Goal: Use online tool/utility: Use online tool/utility

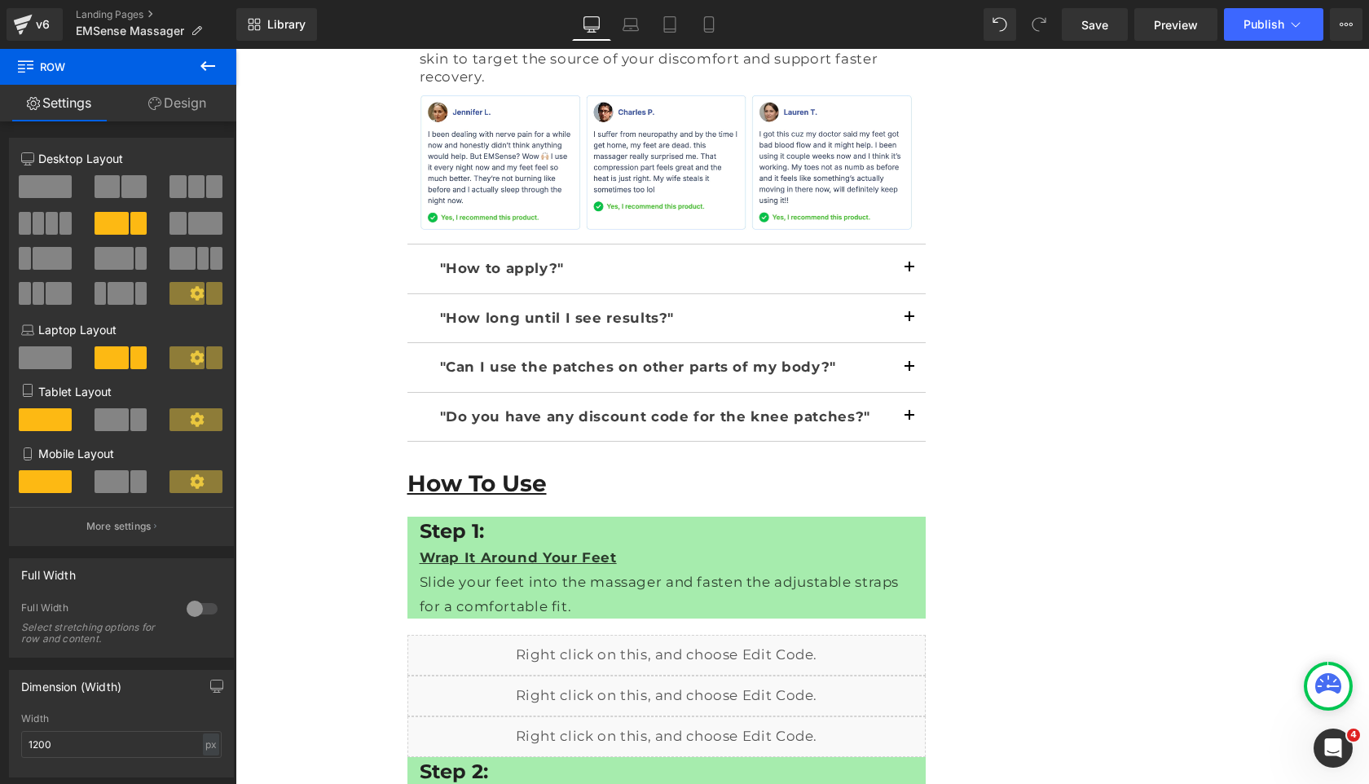
click at [211, 67] on icon at bounding box center [208, 66] width 20 height 20
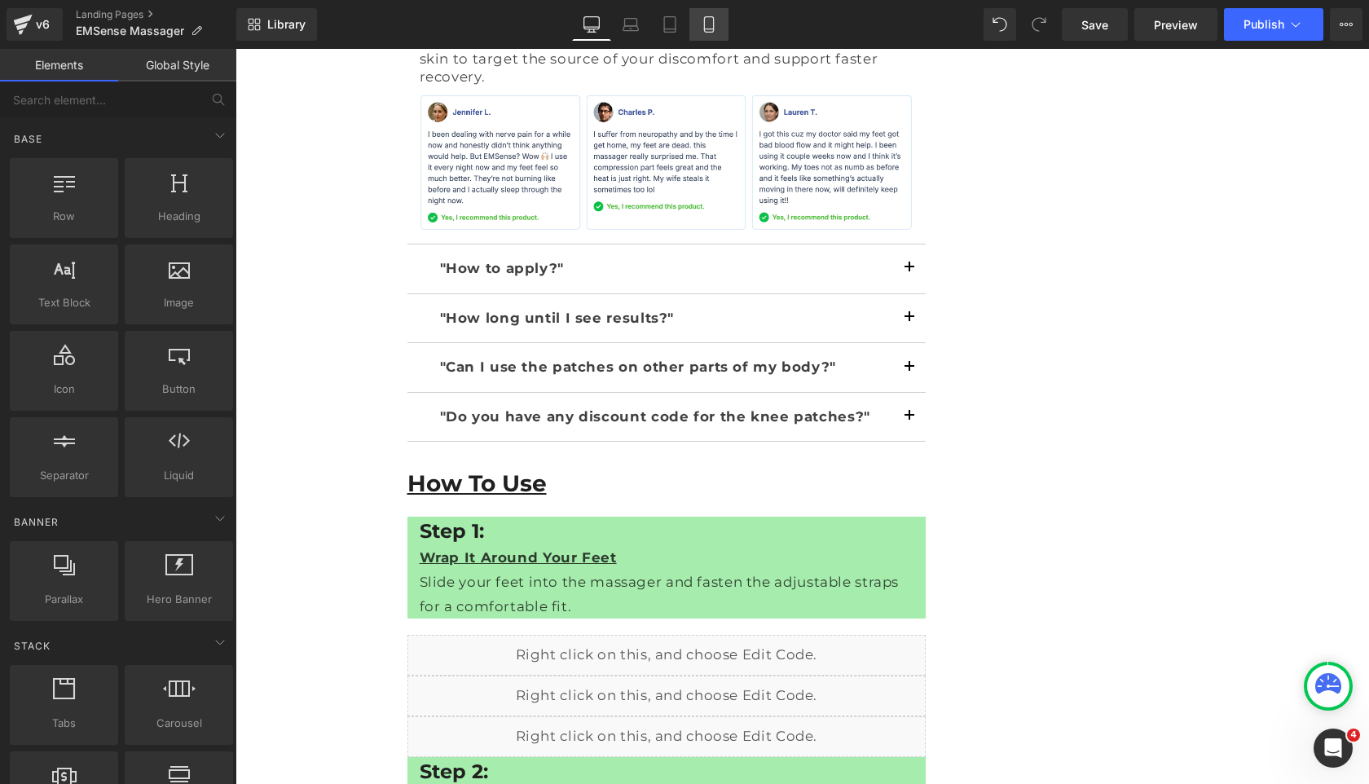
click at [721, 28] on link "Mobile" at bounding box center [709, 24] width 39 height 33
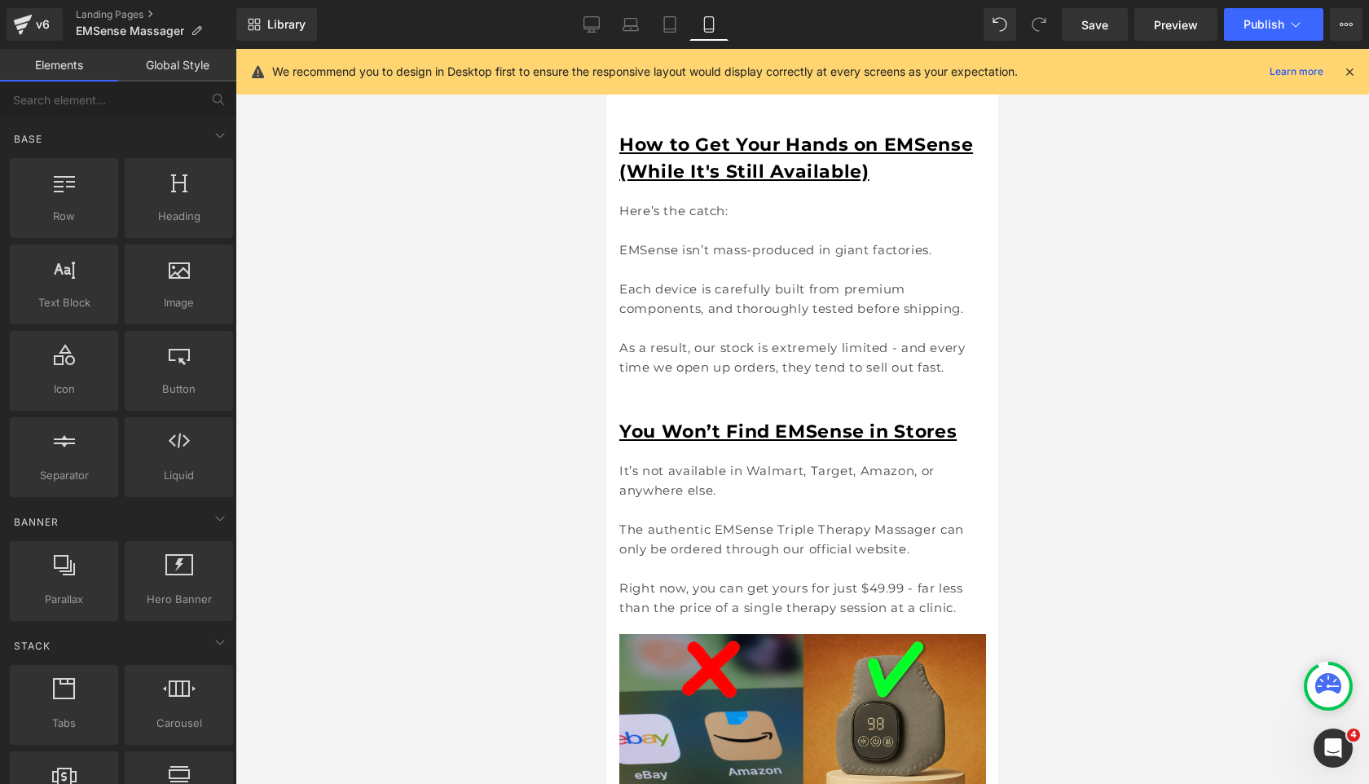
scroll to position [11278, 0]
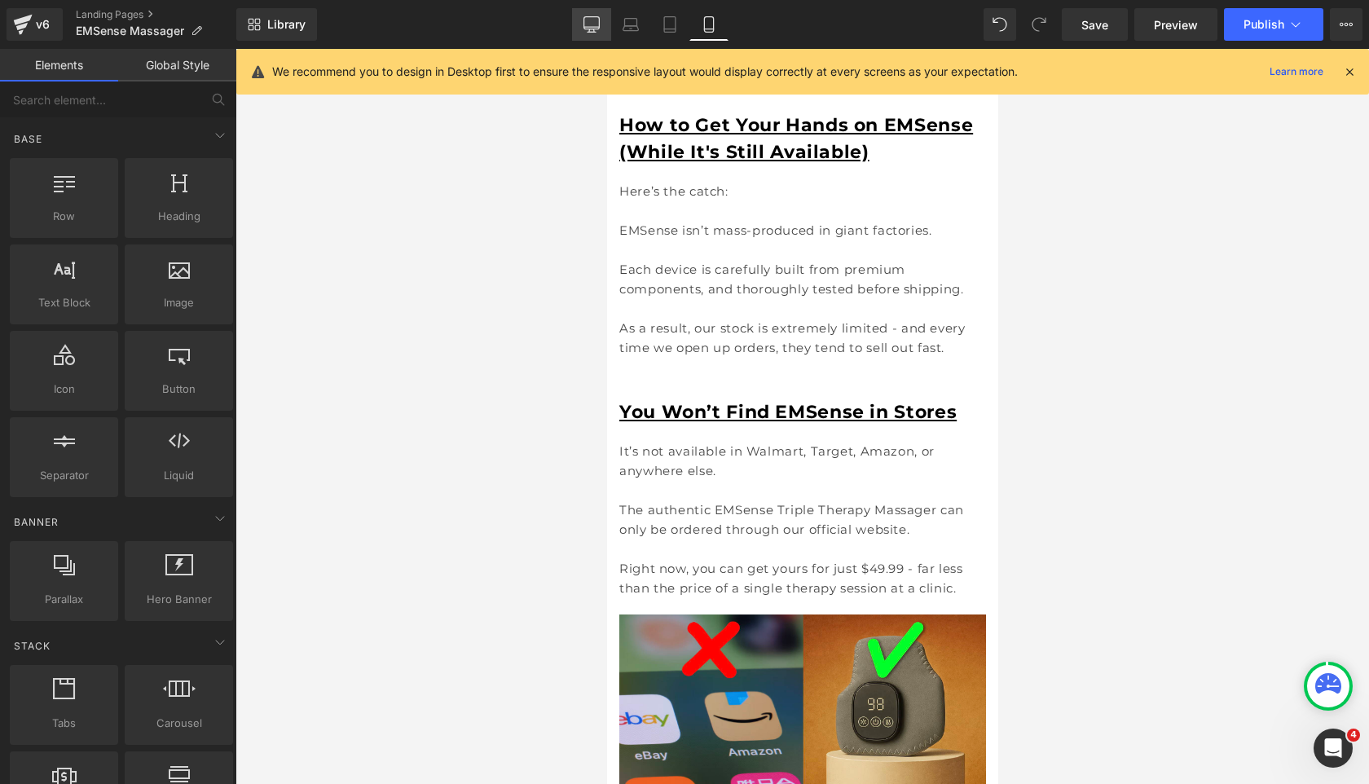
click at [579, 18] on link "Desktop" at bounding box center [591, 24] width 39 height 33
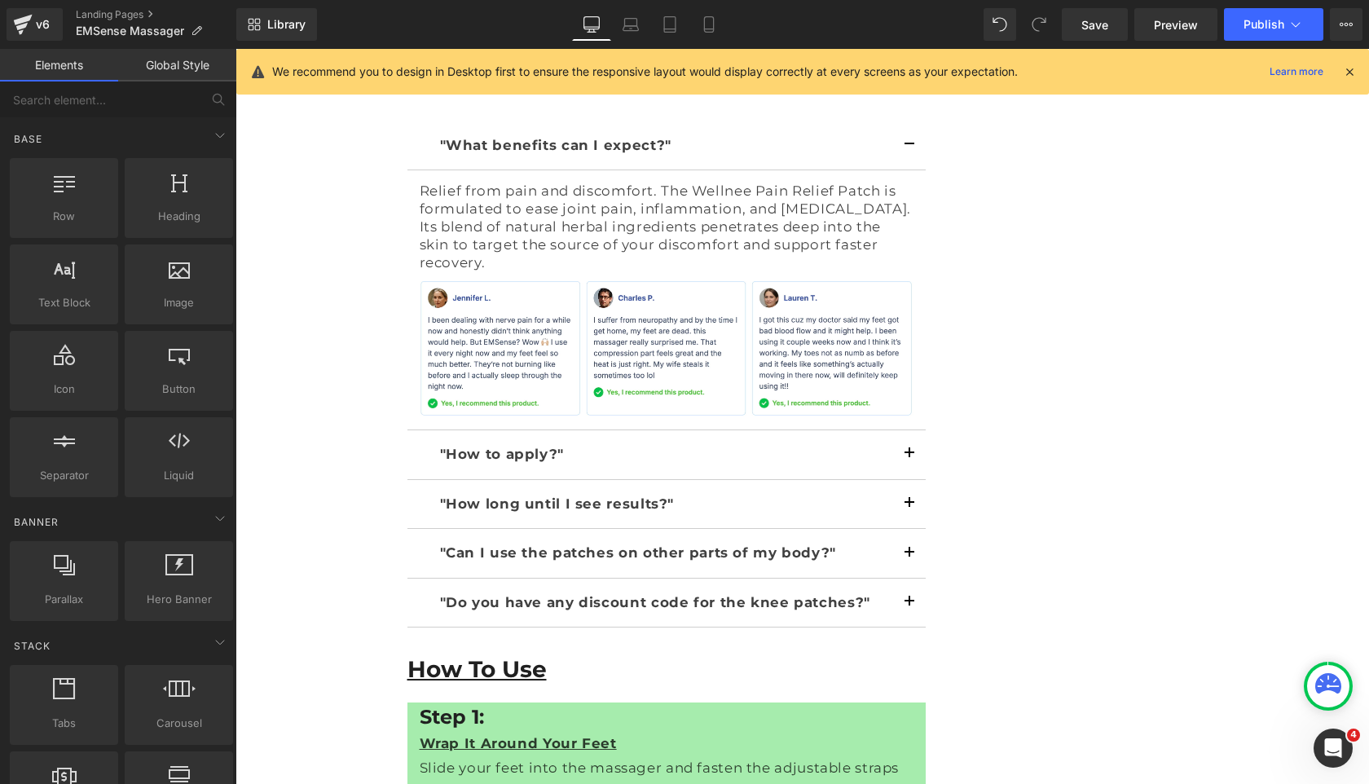
scroll to position [10959, 0]
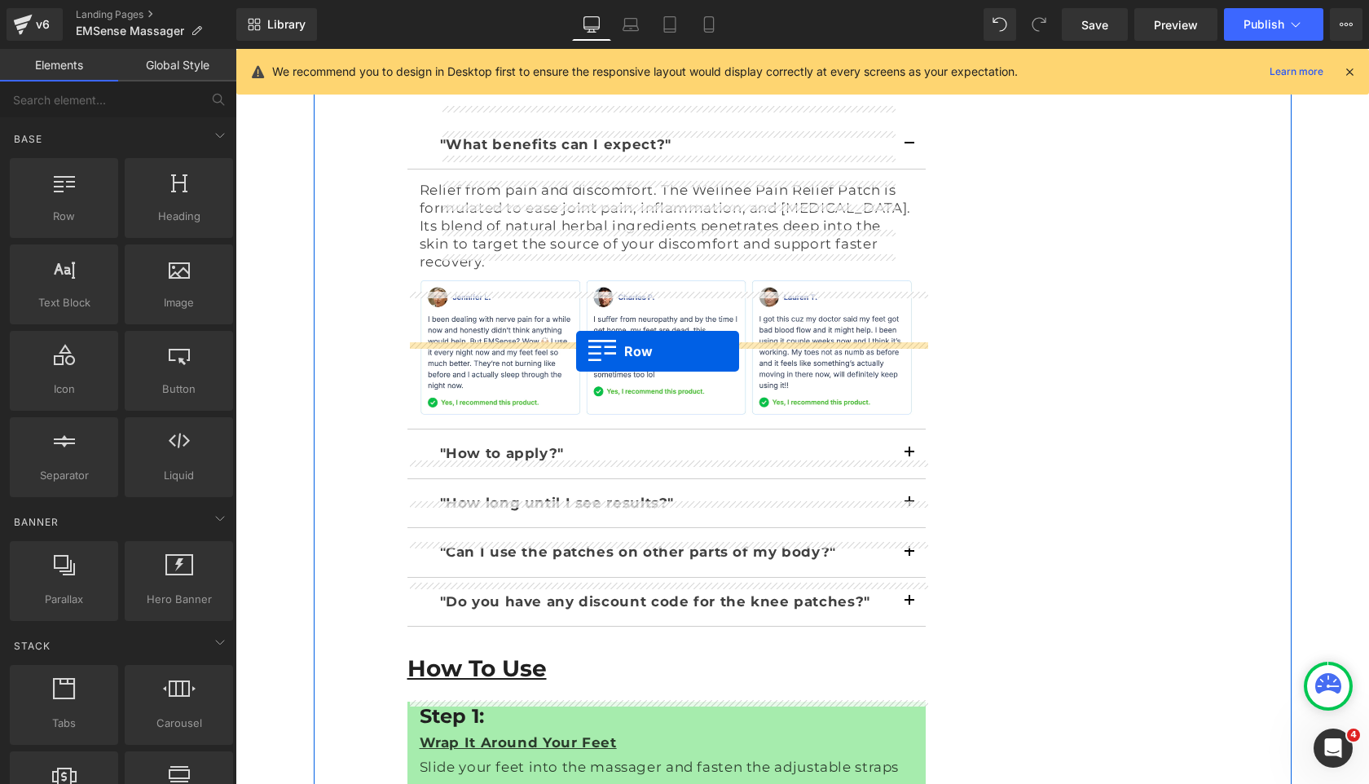
drag, startPoint x: 290, startPoint y: 254, endPoint x: 576, endPoint y: 352, distance: 302.4
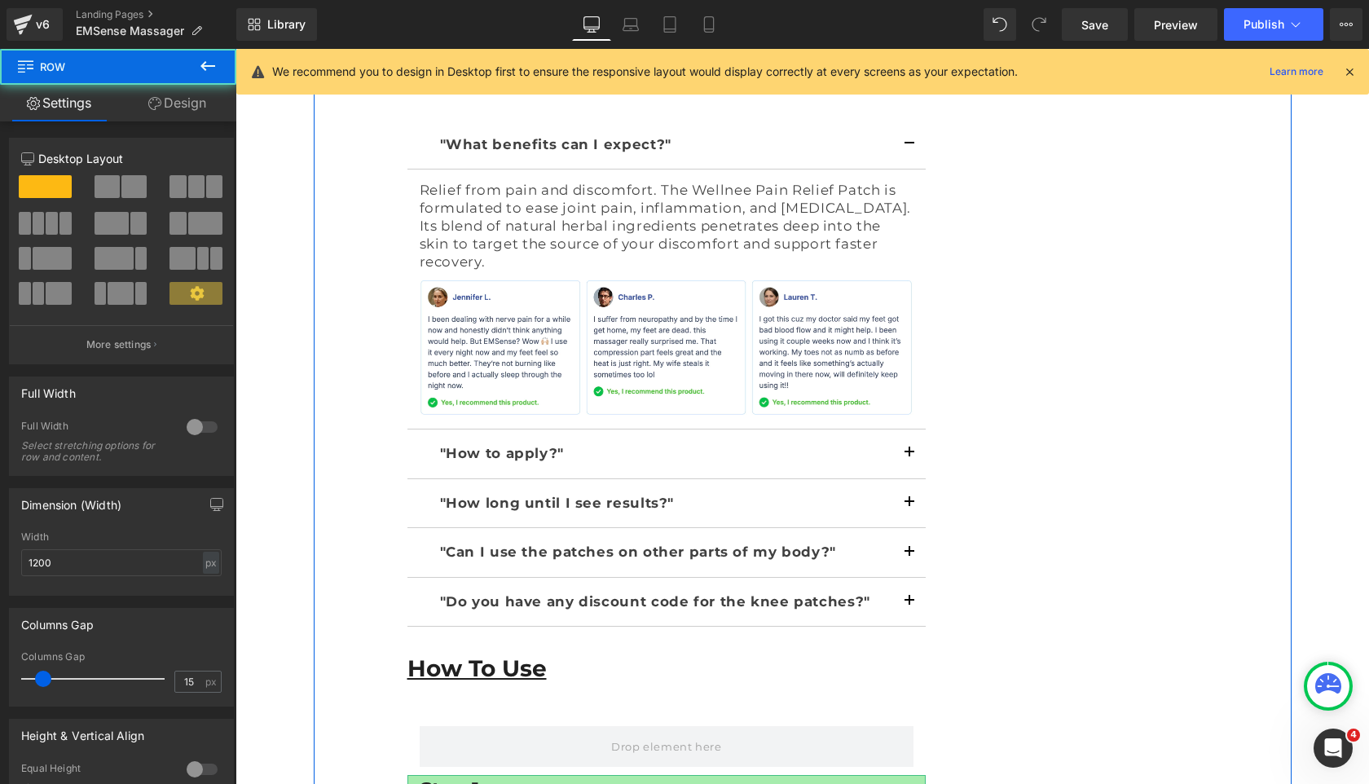
click at [621, 775] on h1 "Step 1:" at bounding box center [667, 789] width 495 height 29
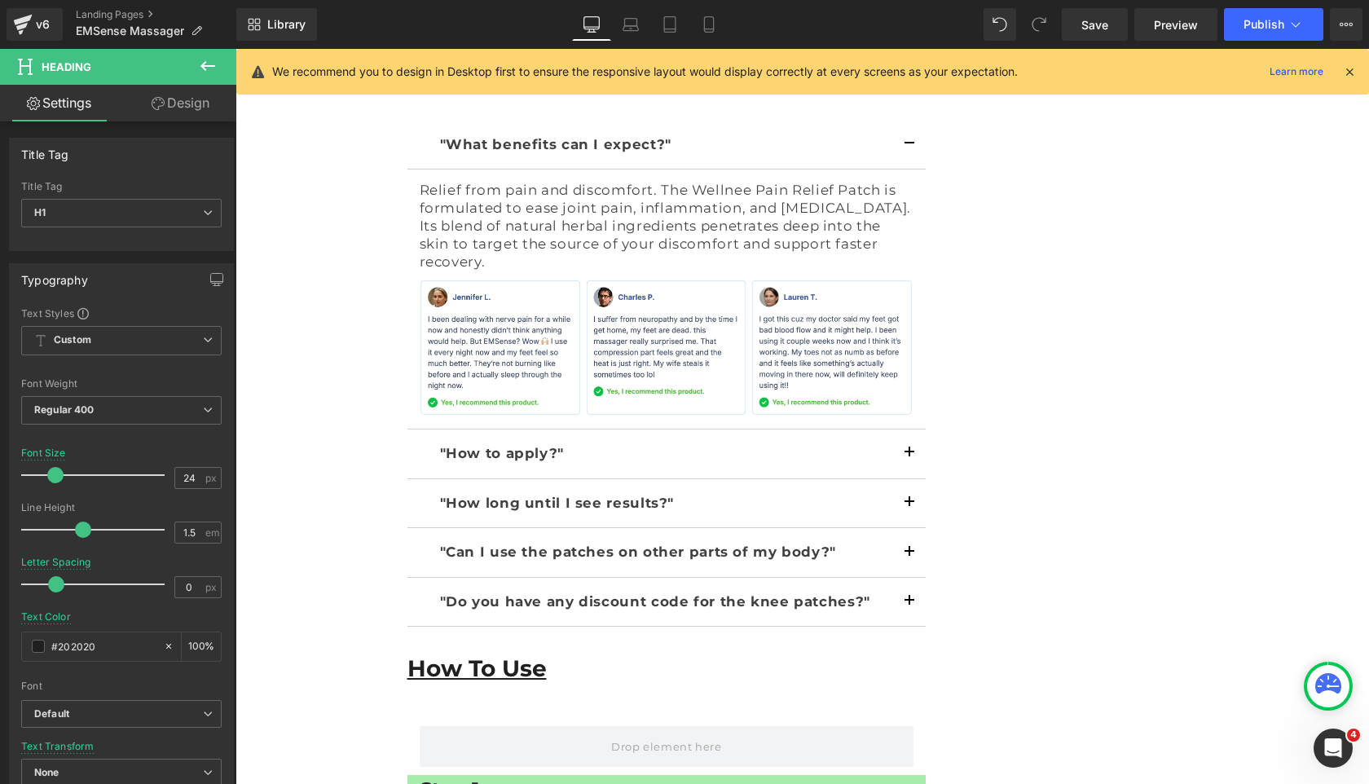
click at [192, 100] on link "Design" at bounding box center [180, 103] width 118 height 37
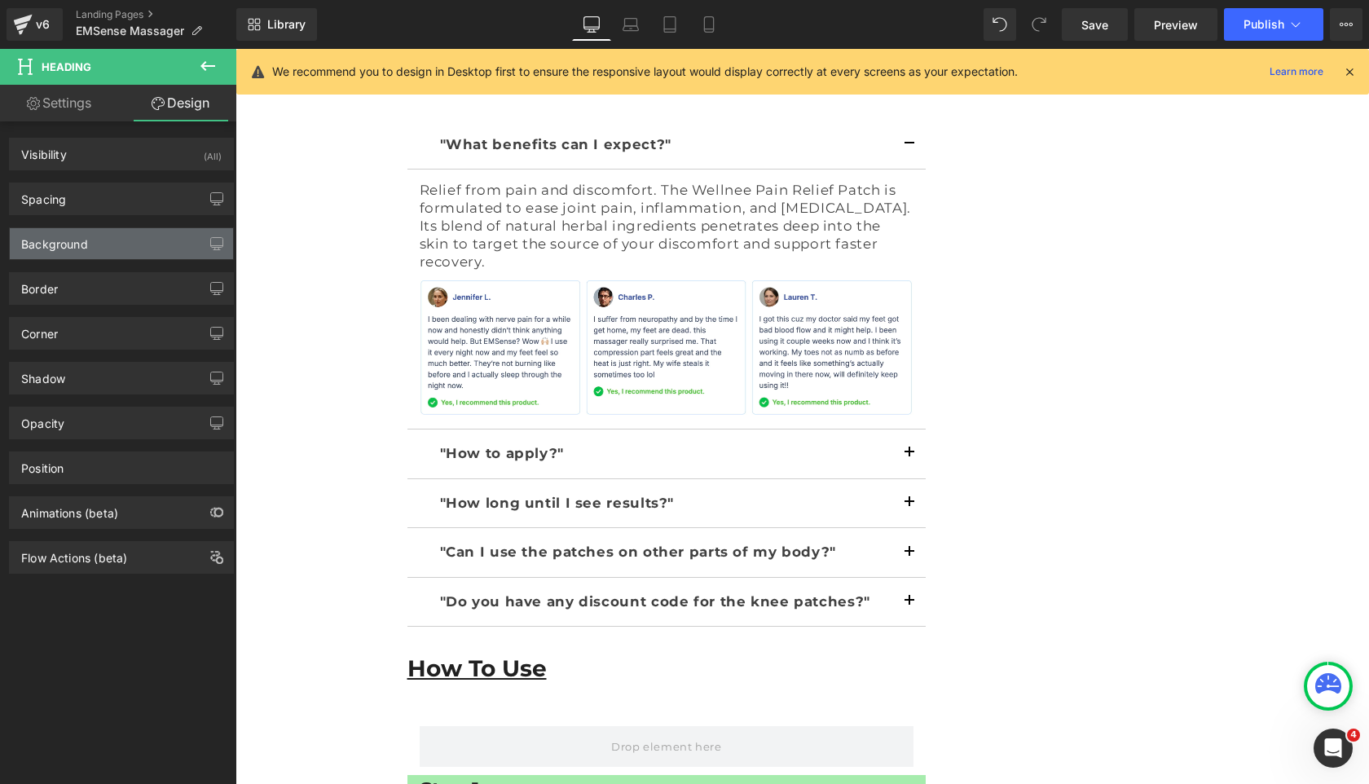
click at [134, 245] on div "Background" at bounding box center [121, 243] width 223 height 31
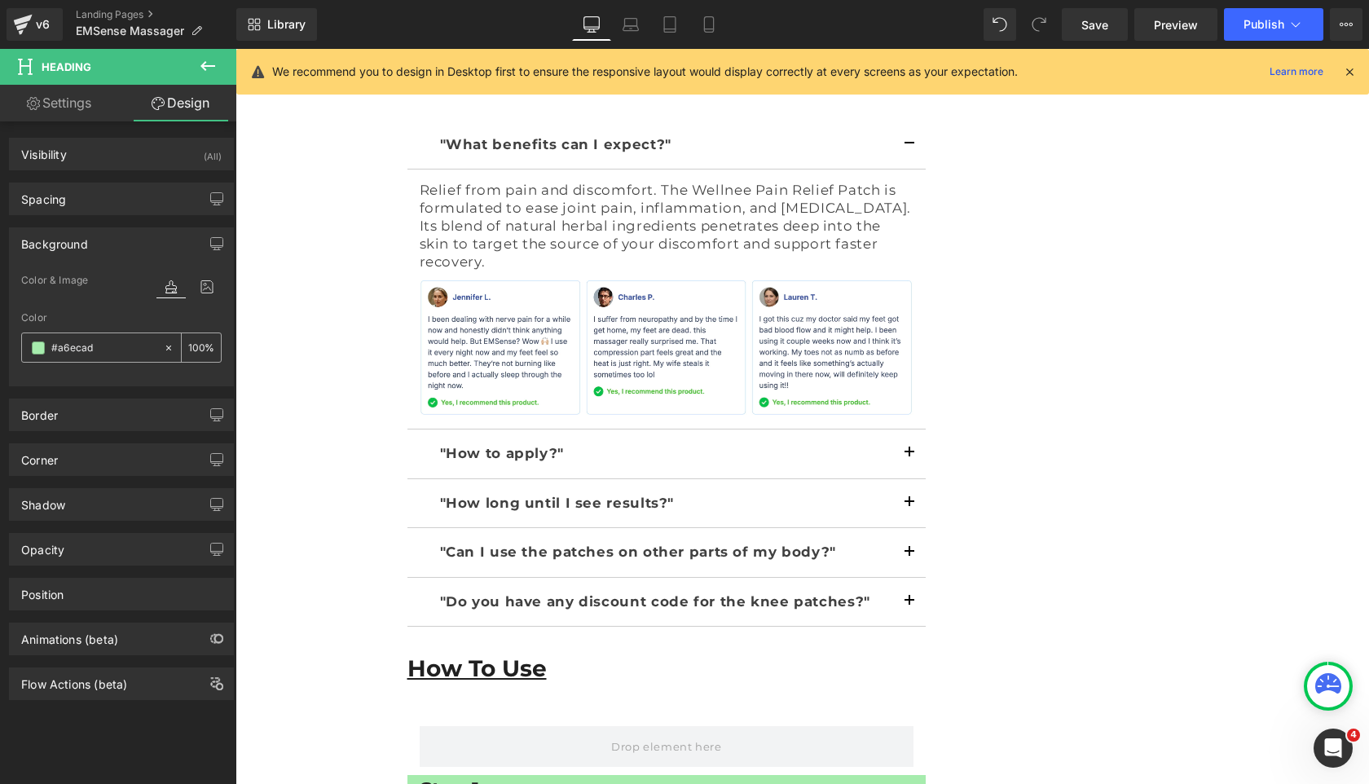
click at [128, 340] on input "#a6ecad" at bounding box center [103, 348] width 104 height 18
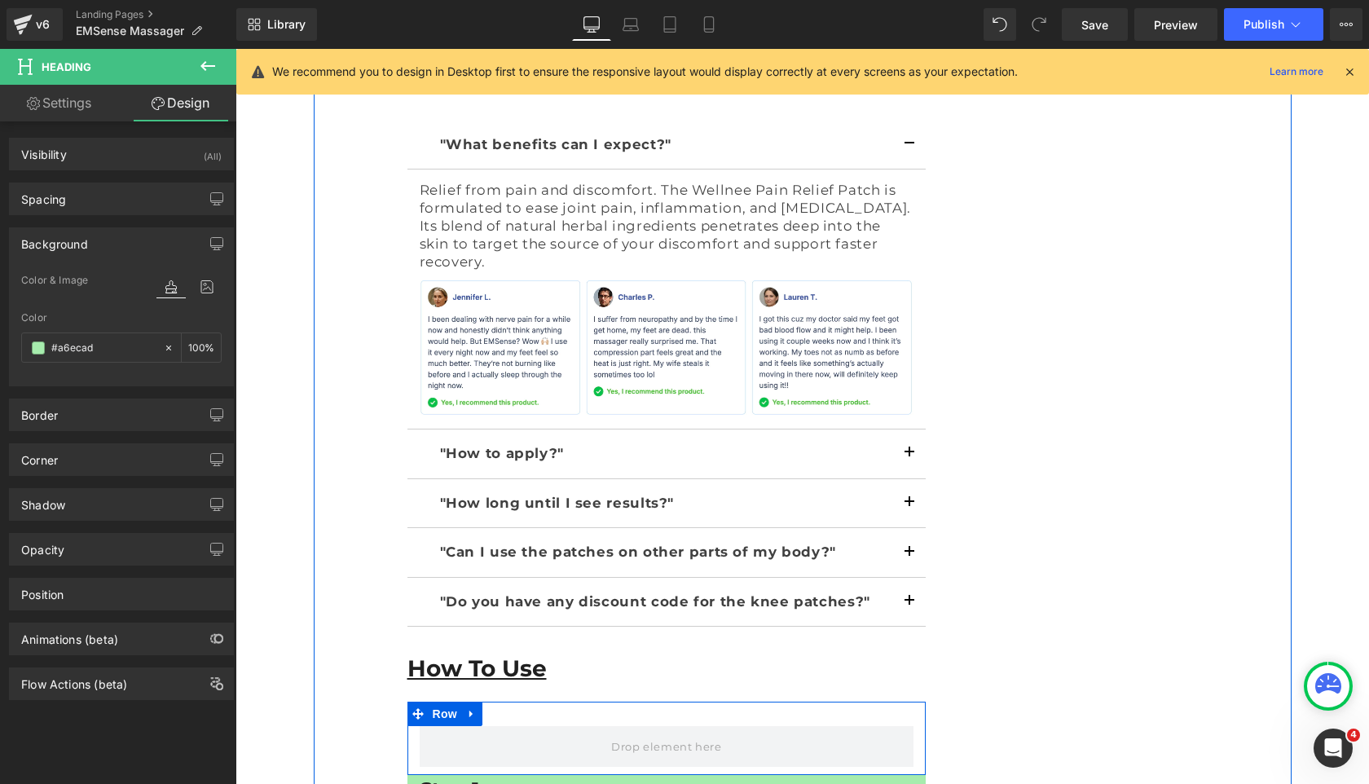
click at [514, 702] on div "Row" at bounding box center [667, 738] width 519 height 73
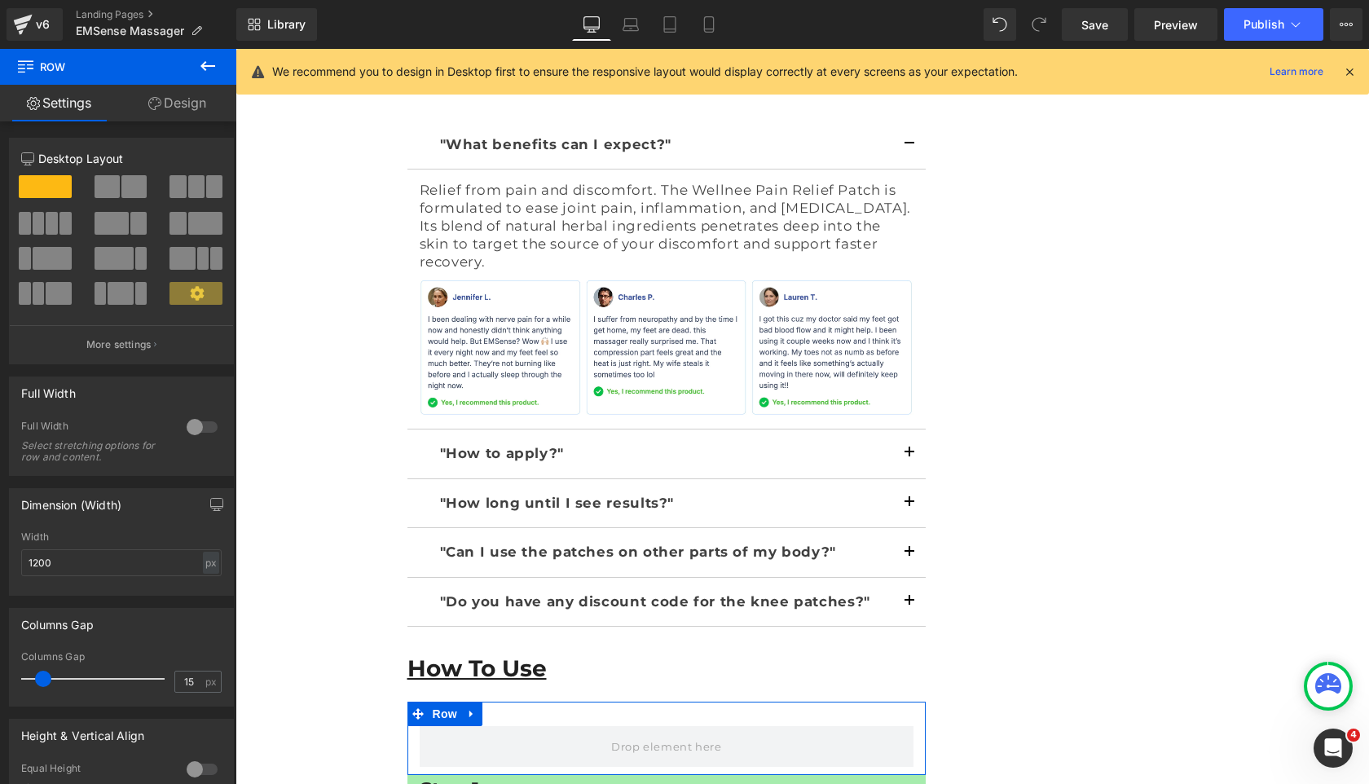
click at [187, 112] on link "Design" at bounding box center [177, 103] width 118 height 37
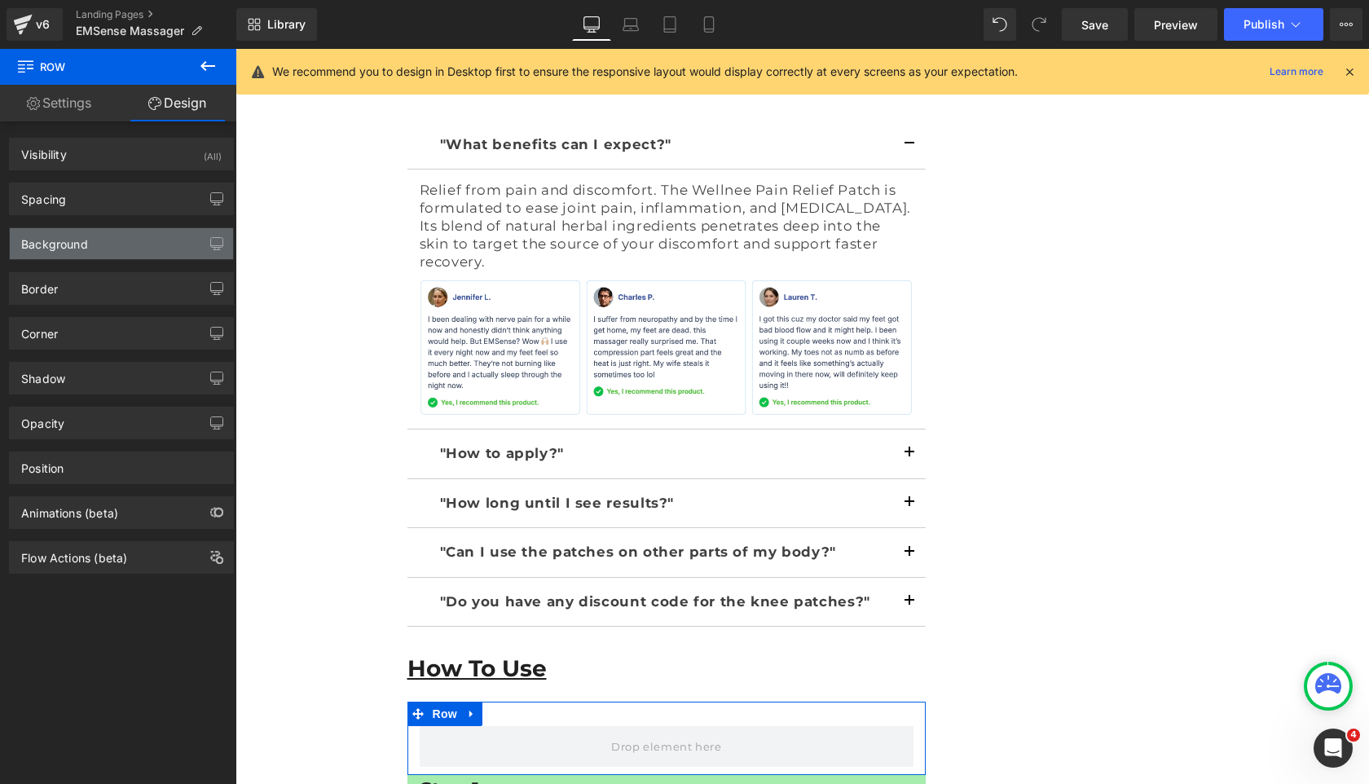
click at [102, 243] on div "Background" at bounding box center [121, 243] width 223 height 31
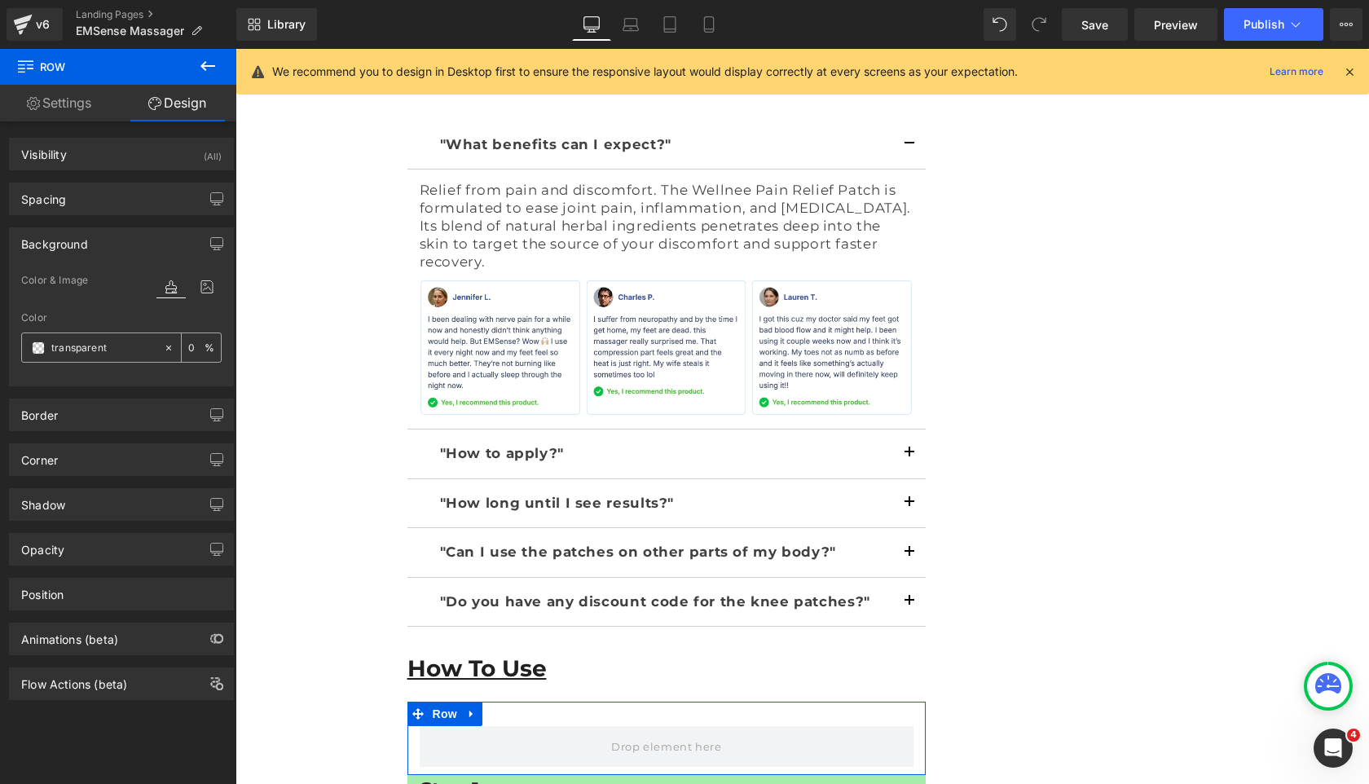
click at [79, 346] on input "transparent" at bounding box center [103, 348] width 104 height 18
click at [163, 349] on icon at bounding box center [168, 347] width 11 height 11
click at [146, 349] on input "none" at bounding box center [103, 348] width 104 height 18
paste input "#a6ecad"
type input "#a6ecad"
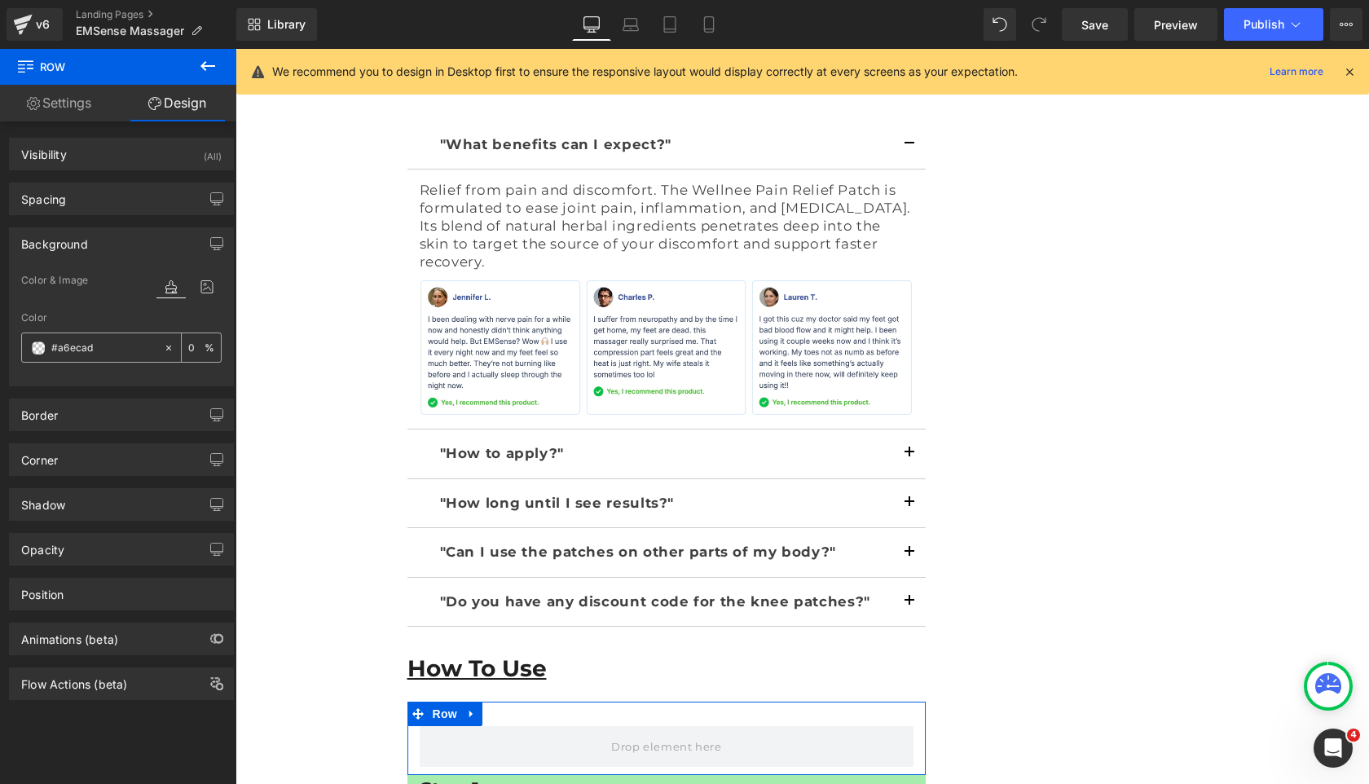
type input "100"
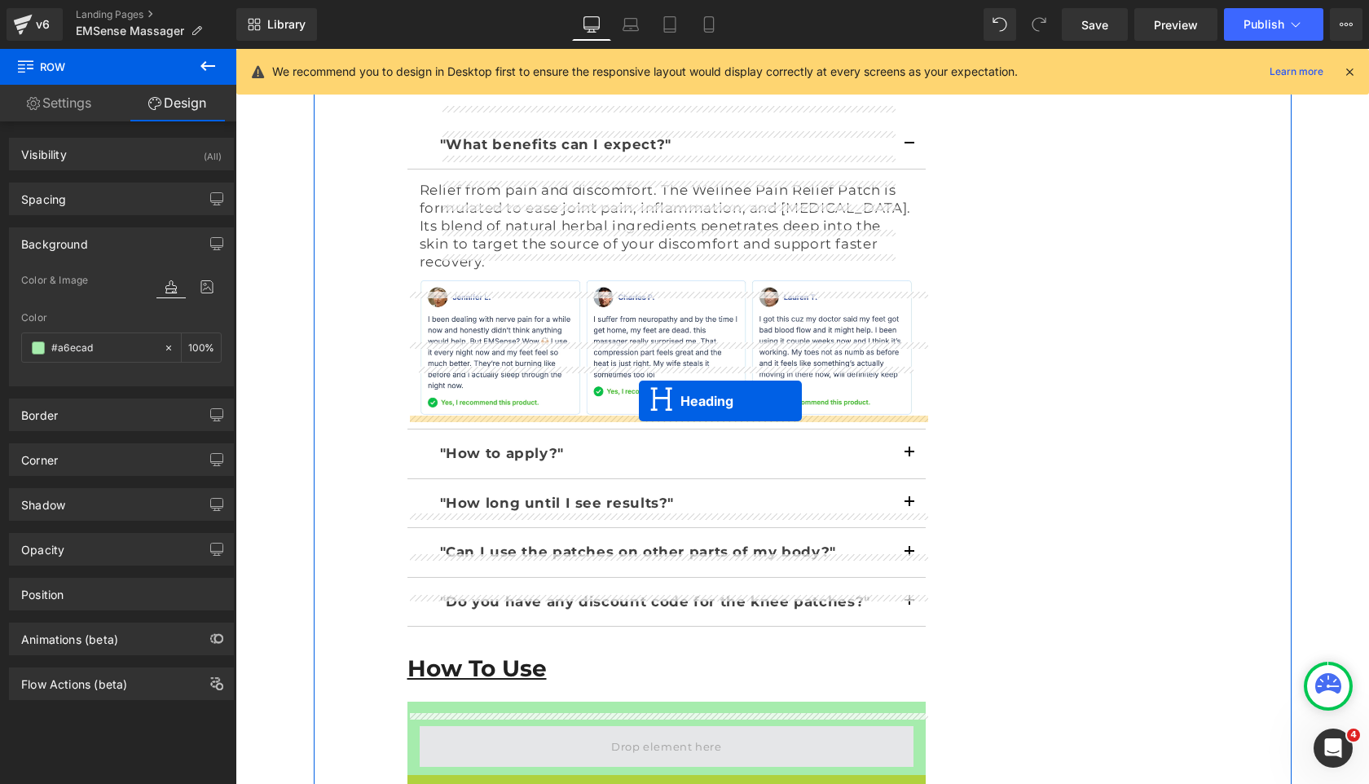
drag, startPoint x: 640, startPoint y: 466, endPoint x: 638, endPoint y: 399, distance: 66.9
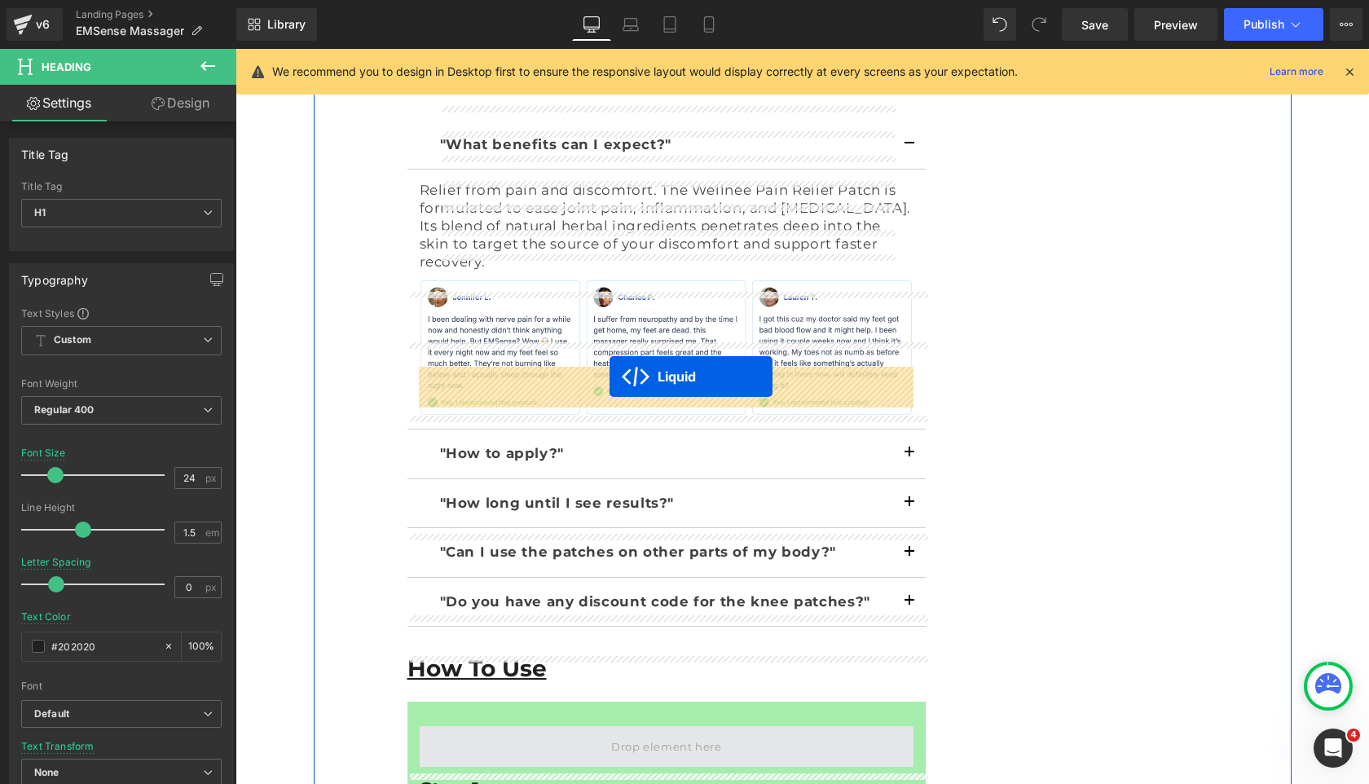
drag, startPoint x: 642, startPoint y: 551, endPoint x: 610, endPoint y: 377, distance: 177.3
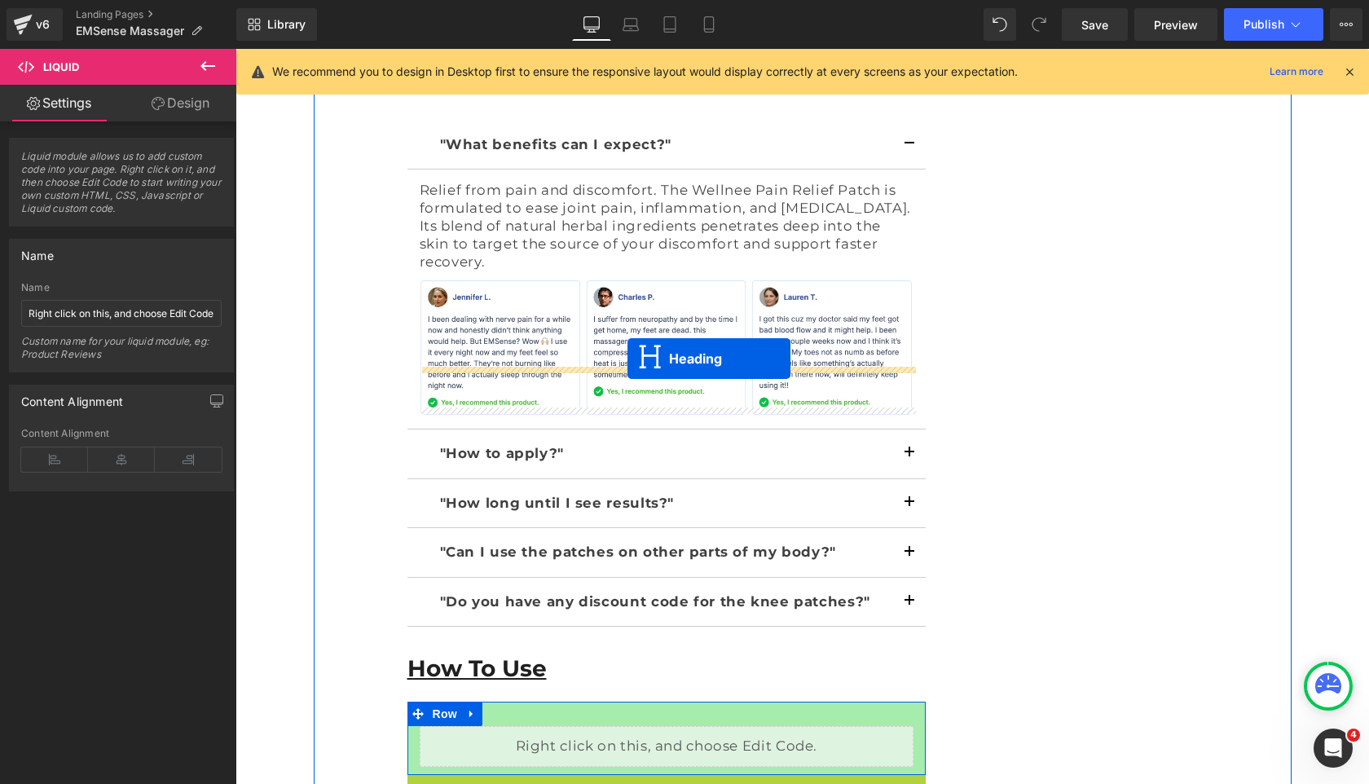
drag, startPoint x: 655, startPoint y: 470, endPoint x: 628, endPoint y: 358, distance: 115.1
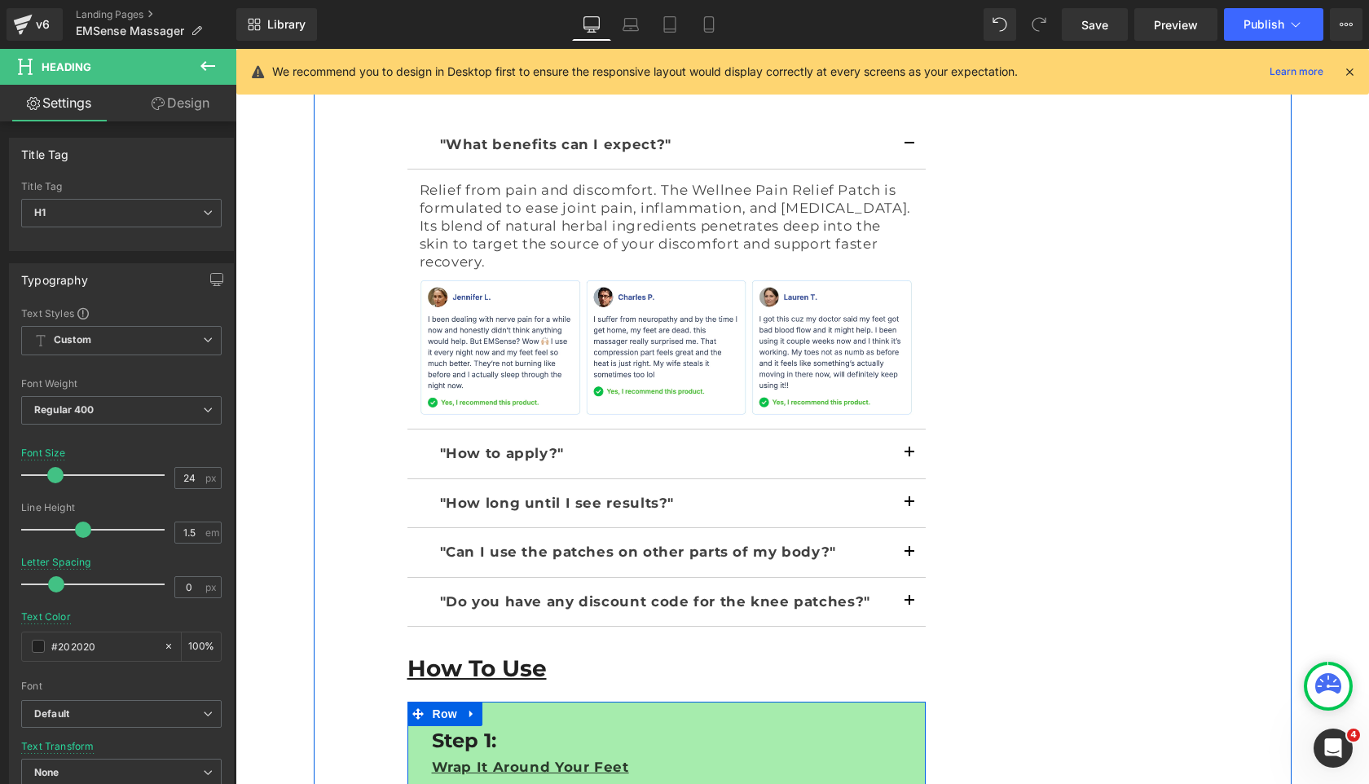
click at [729, 702] on div "Step 1: Wrap It Around Your Feet Slide your feet into the massager and fasten t…" at bounding box center [667, 798] width 519 height 192
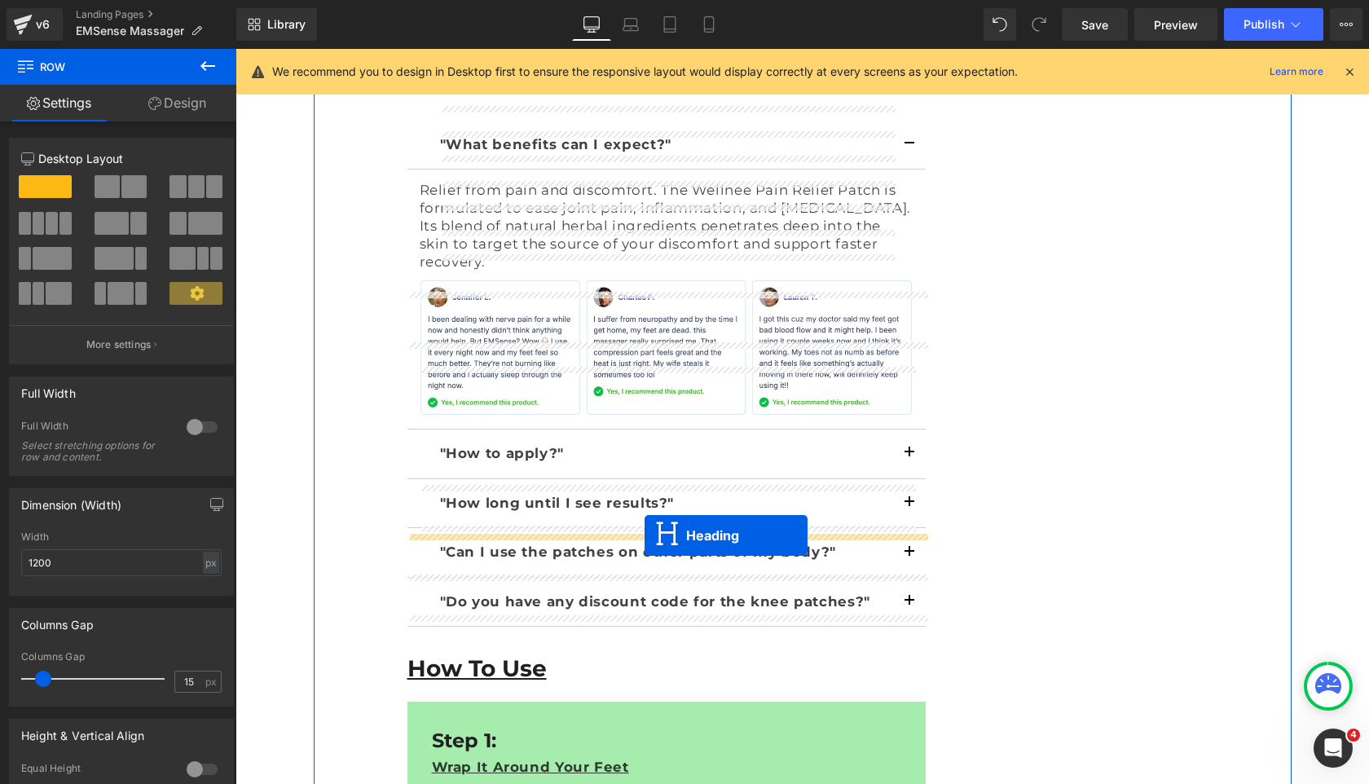
drag, startPoint x: 655, startPoint y: 668, endPoint x: 645, endPoint y: 535, distance: 134.1
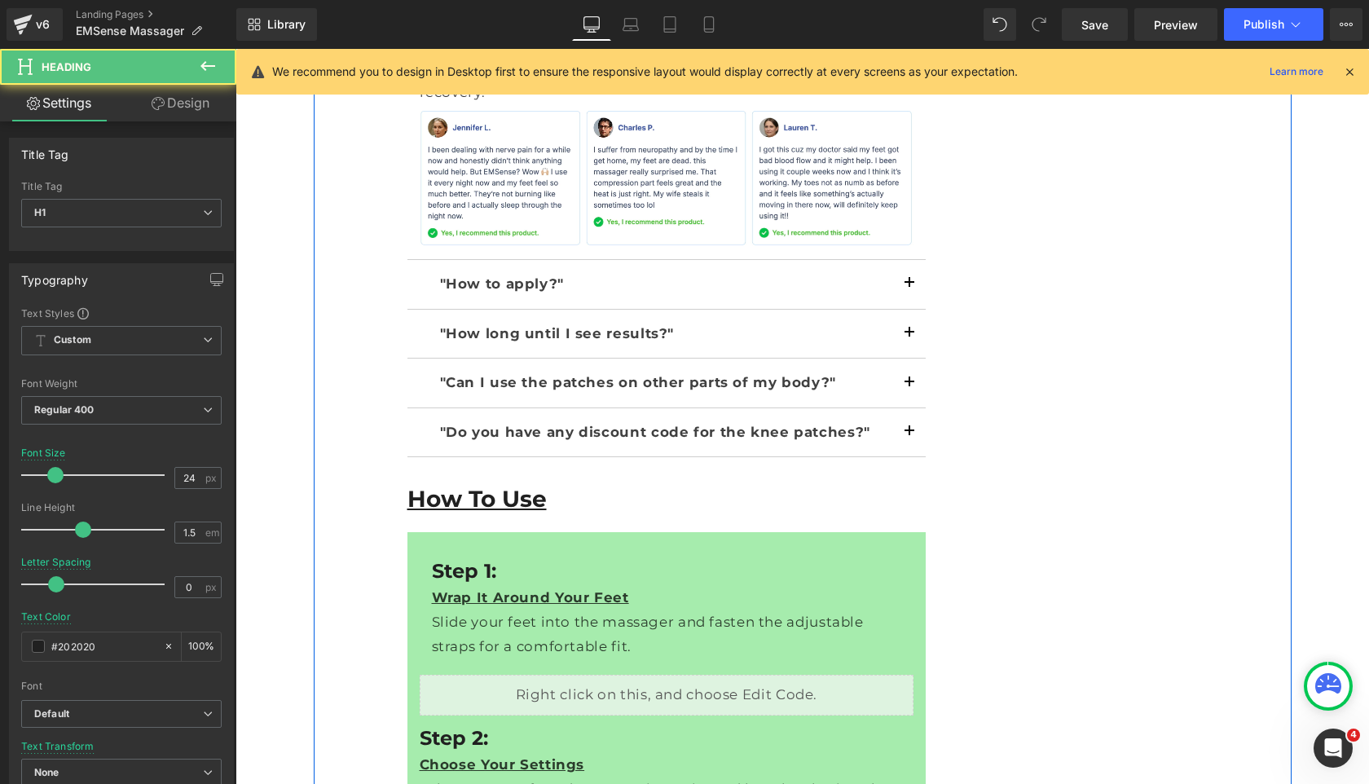
scroll to position [11145, 0]
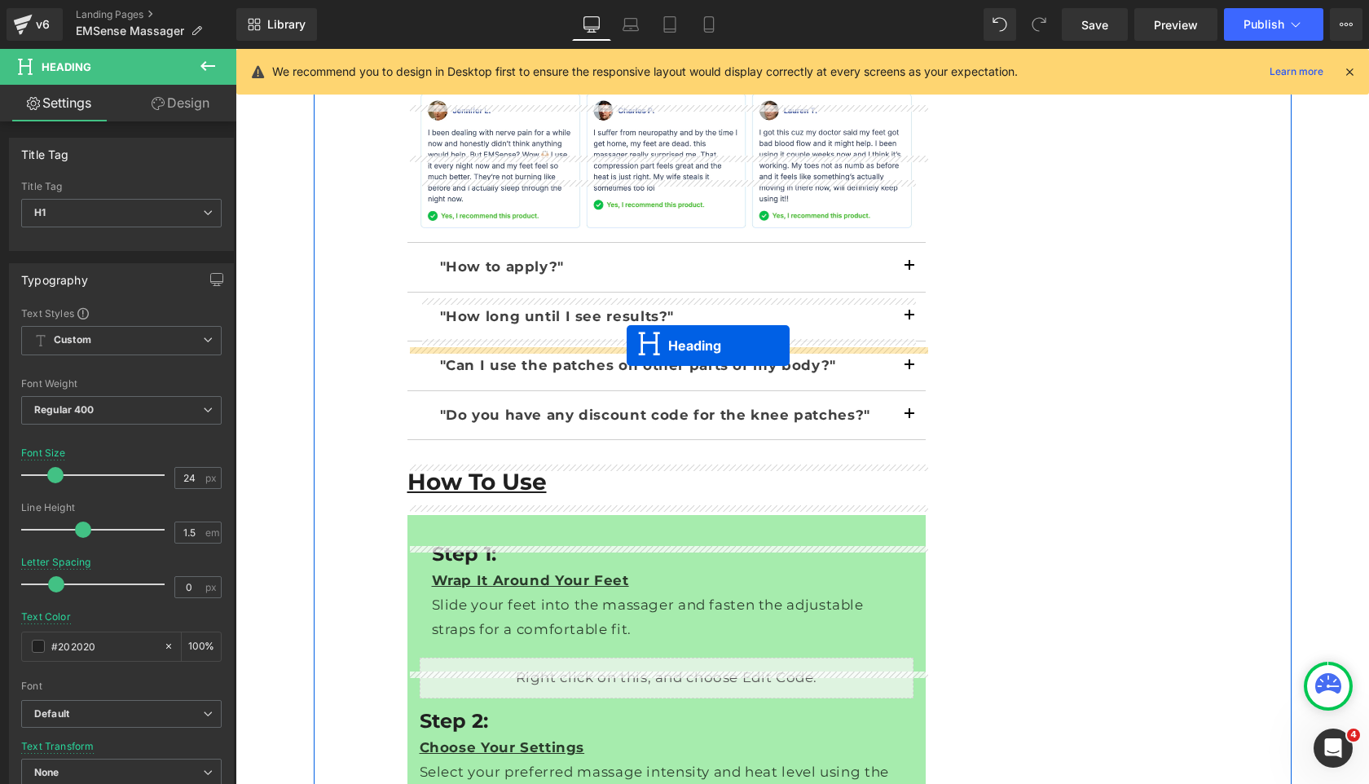
drag, startPoint x: 639, startPoint y: 596, endPoint x: 627, endPoint y: 345, distance: 251.4
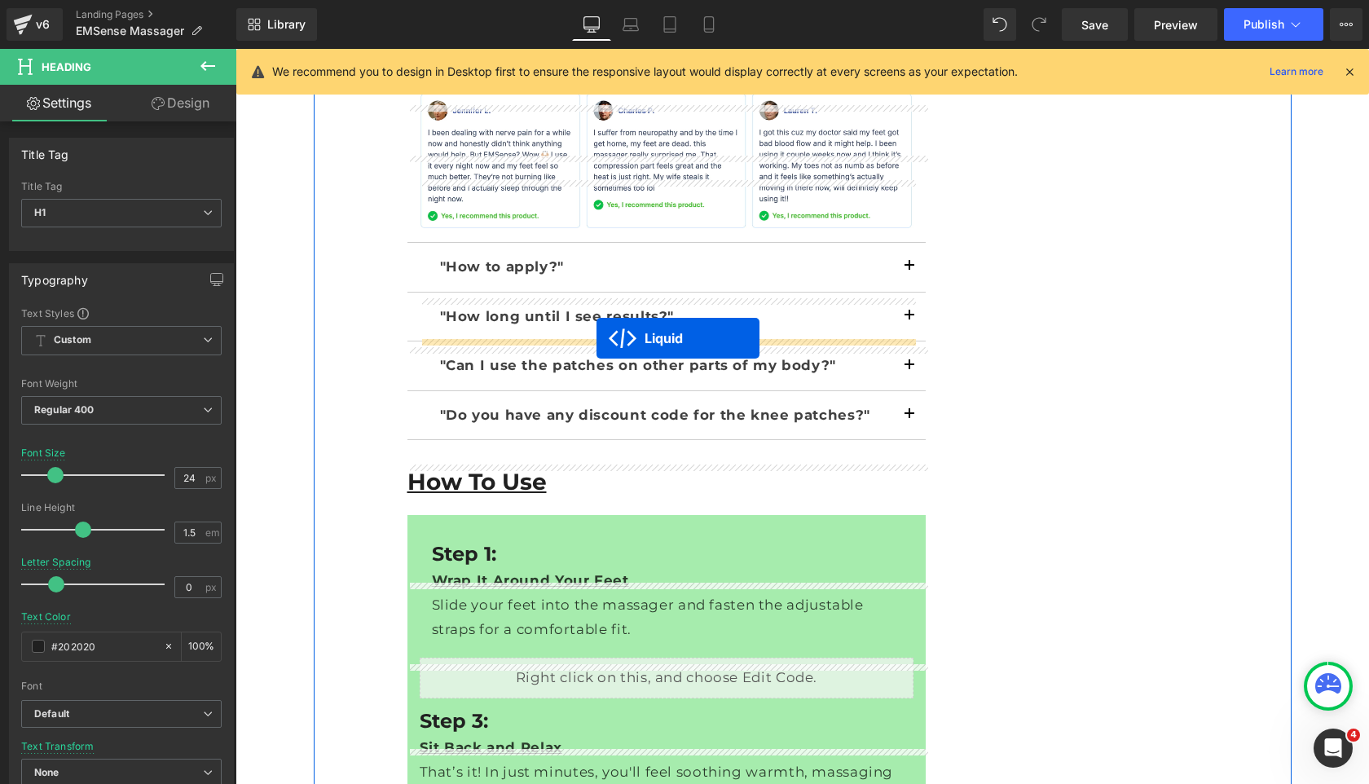
drag, startPoint x: 649, startPoint y: 593, endPoint x: 597, endPoint y: 338, distance: 260.4
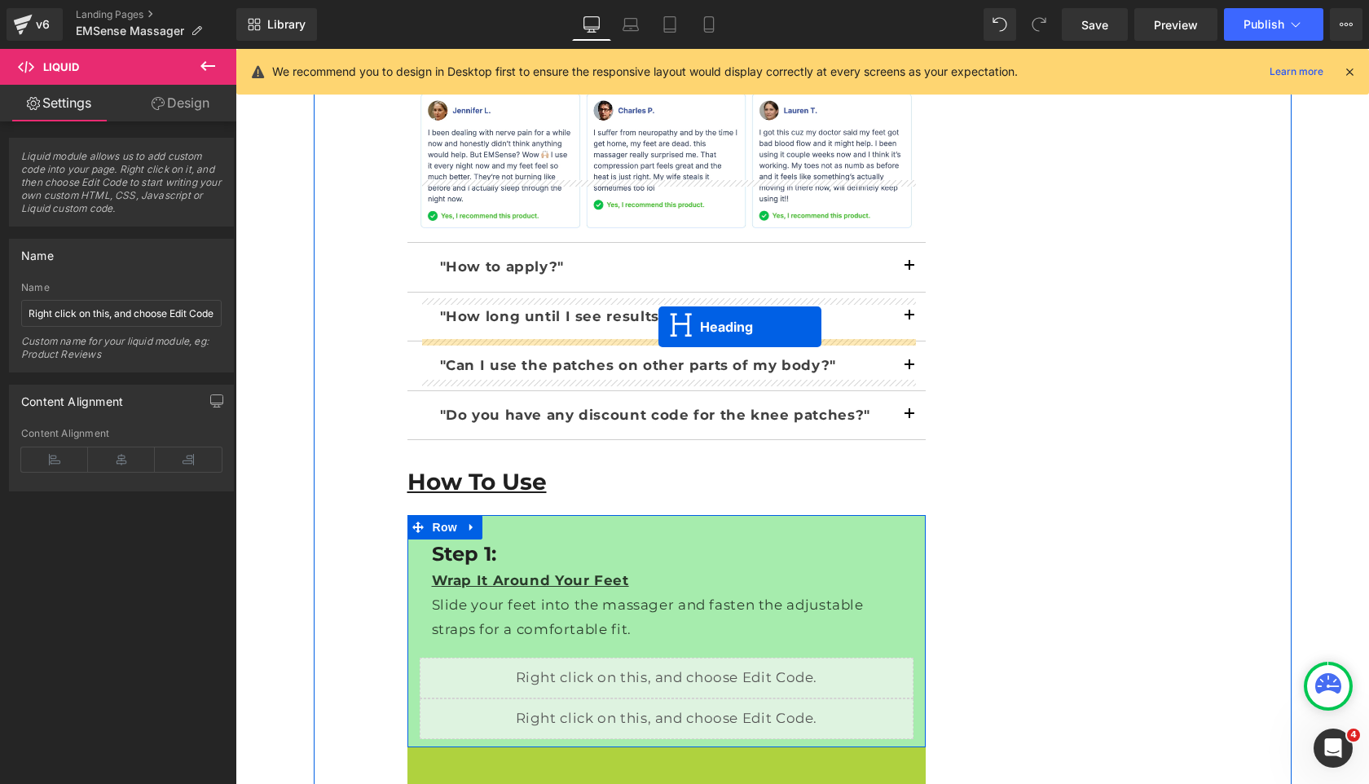
drag, startPoint x: 659, startPoint y: 440, endPoint x: 659, endPoint y: 326, distance: 114.1
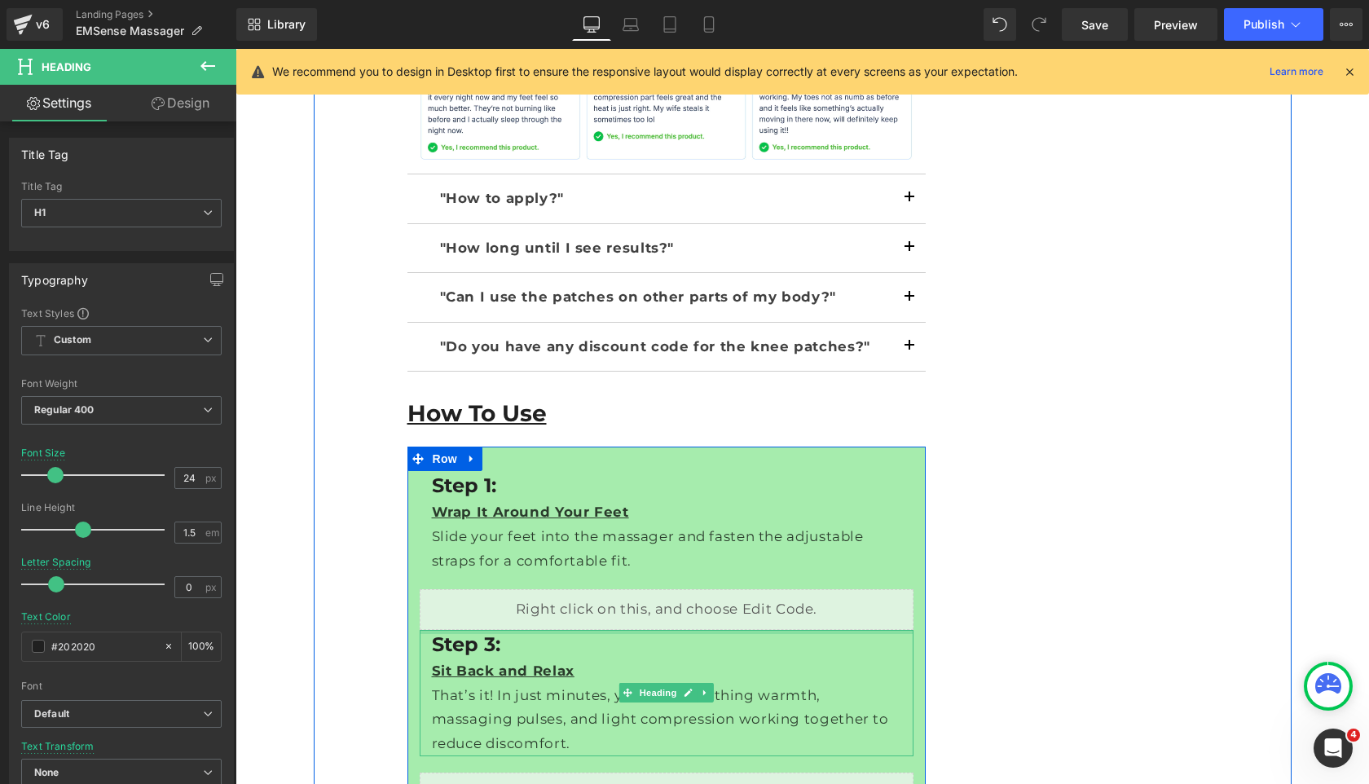
scroll to position [11237, 0]
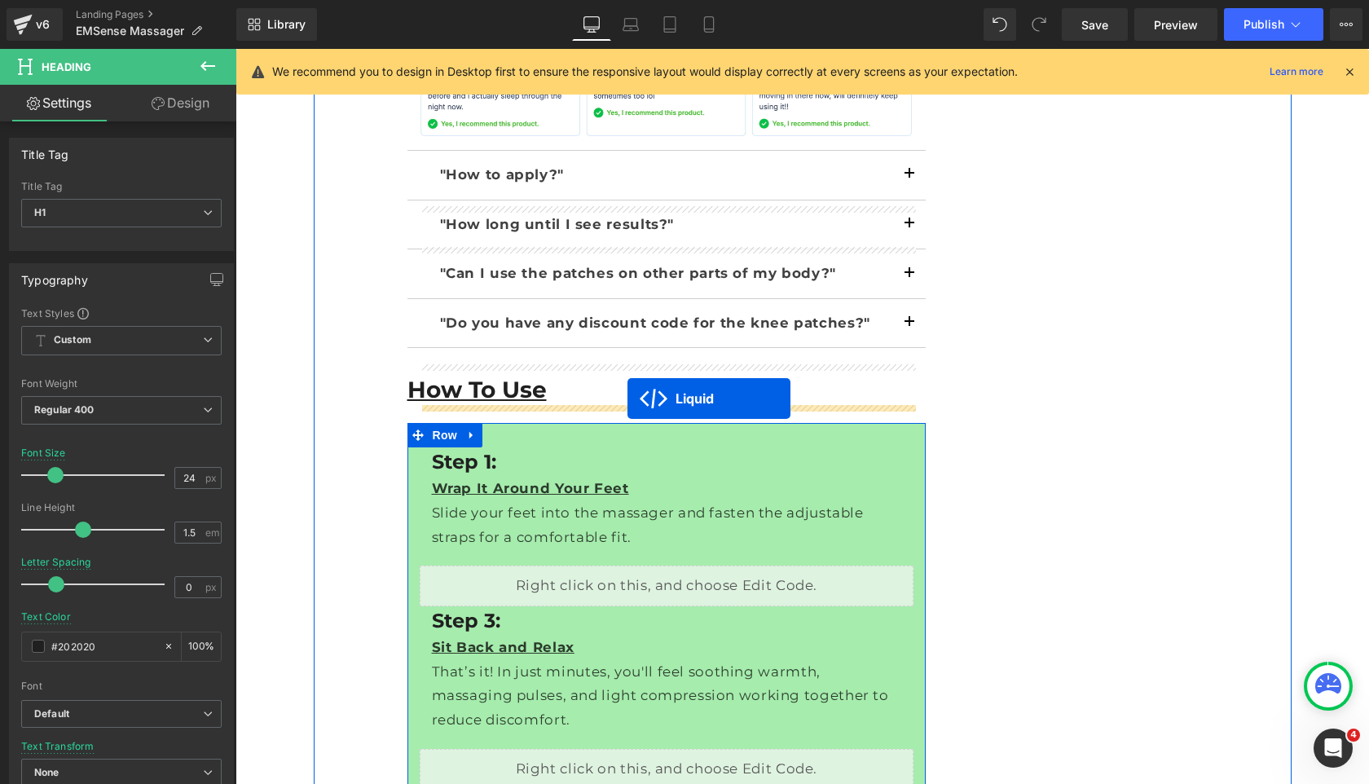
drag, startPoint x: 646, startPoint y: 540, endPoint x: 628, endPoint y: 398, distance: 143.1
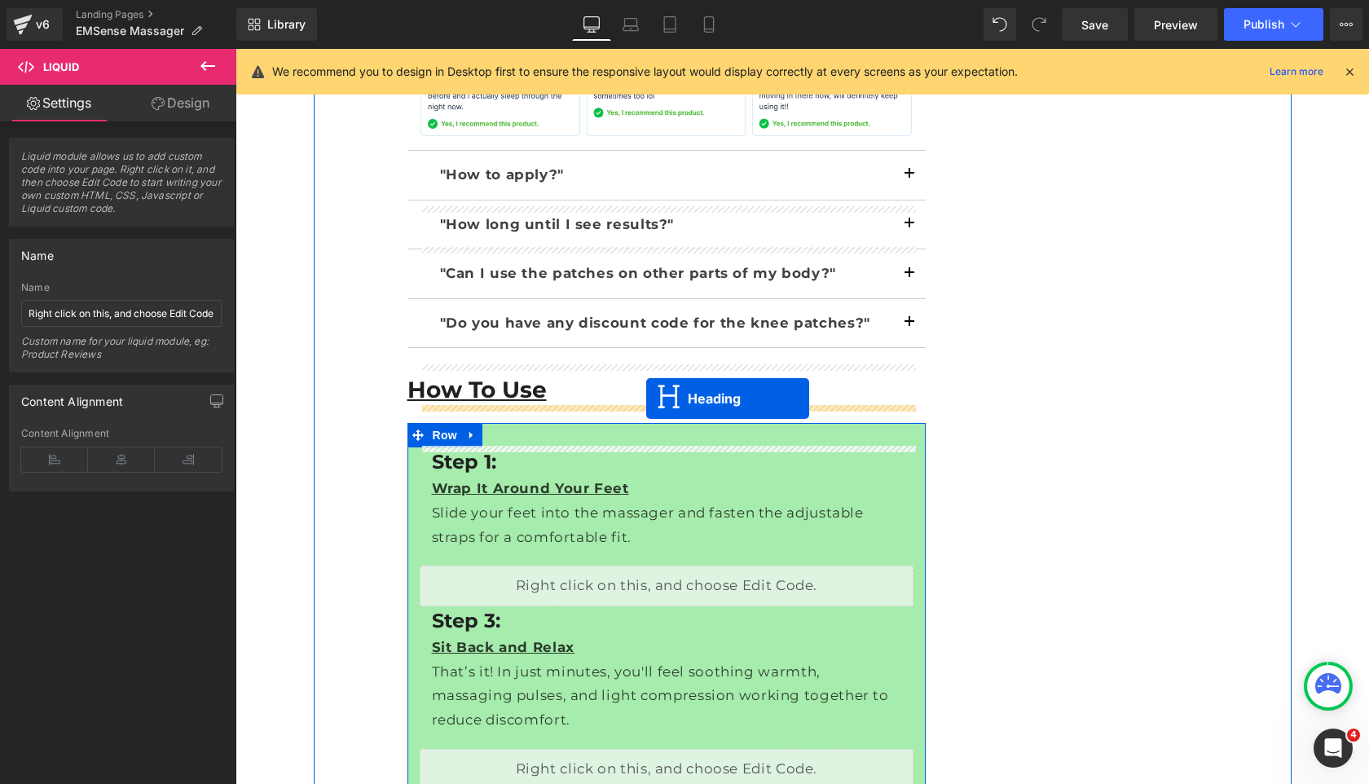
drag, startPoint x: 652, startPoint y: 508, endPoint x: 646, endPoint y: 398, distance: 110.2
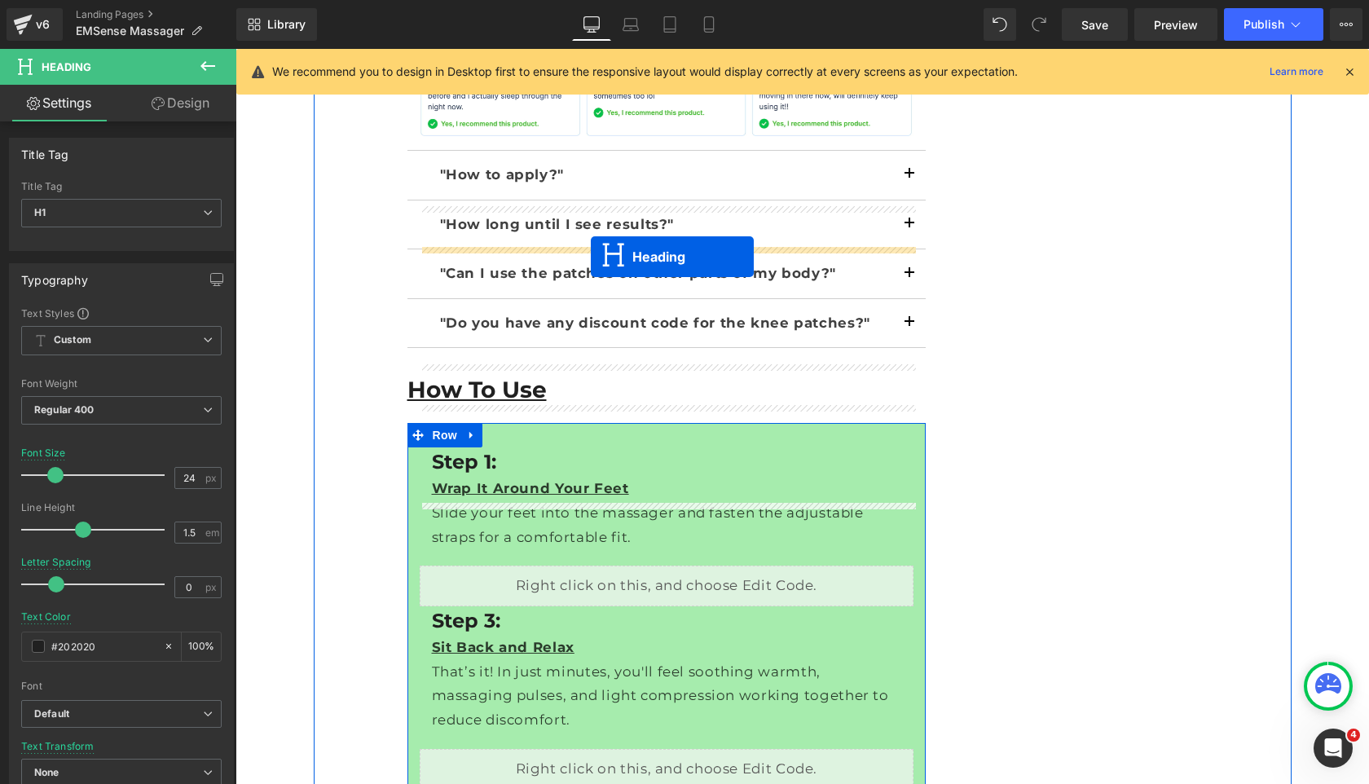
drag, startPoint x: 667, startPoint y: 452, endPoint x: 591, endPoint y: 256, distance: 210.6
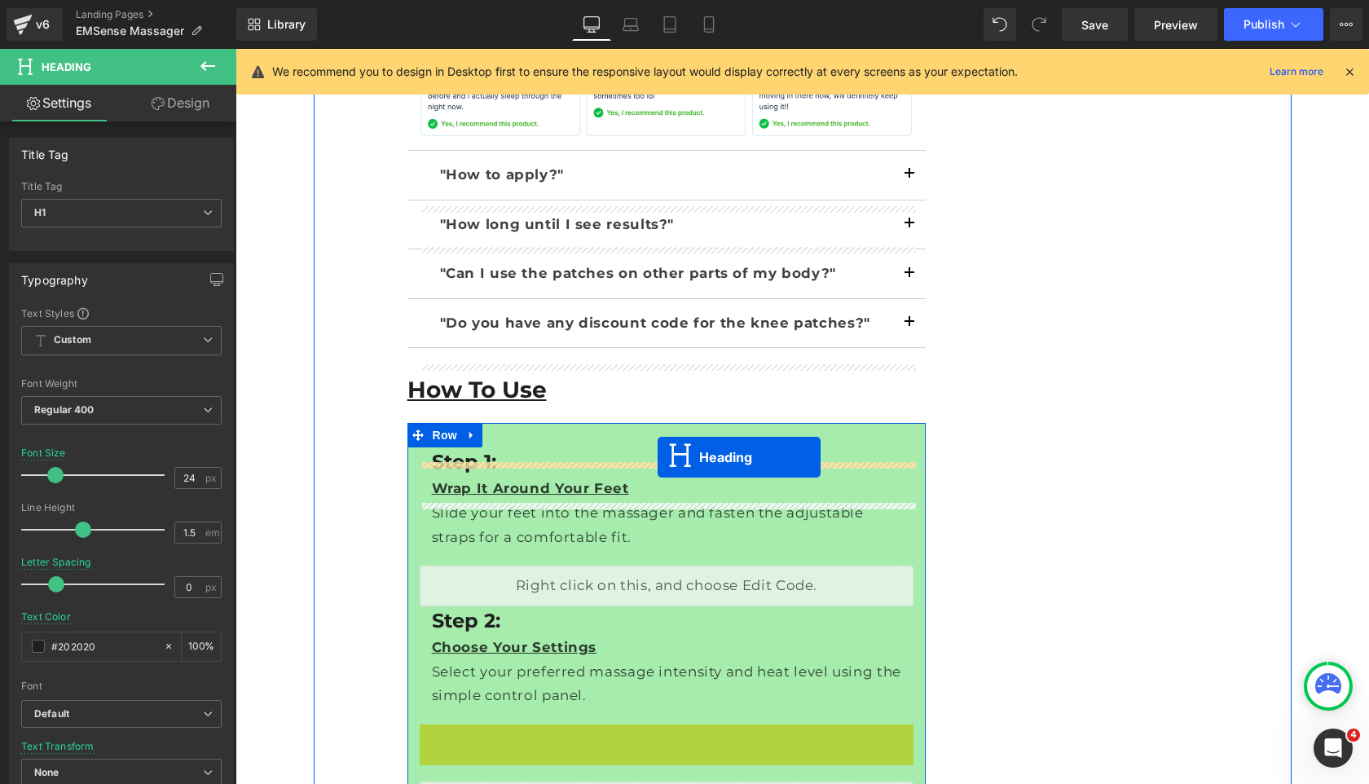
drag, startPoint x: 662, startPoint y: 408, endPoint x: 658, endPoint y: 457, distance: 49.1
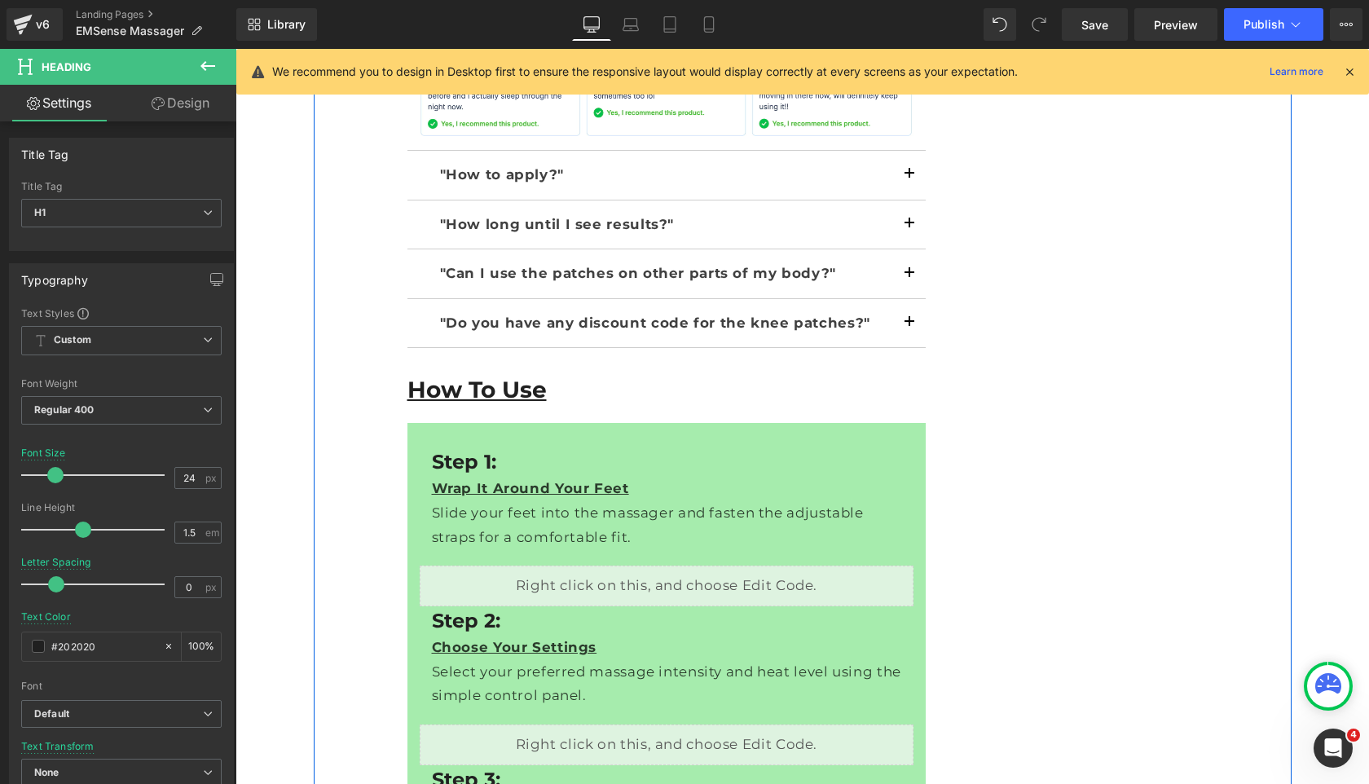
scroll to position [11073, 0]
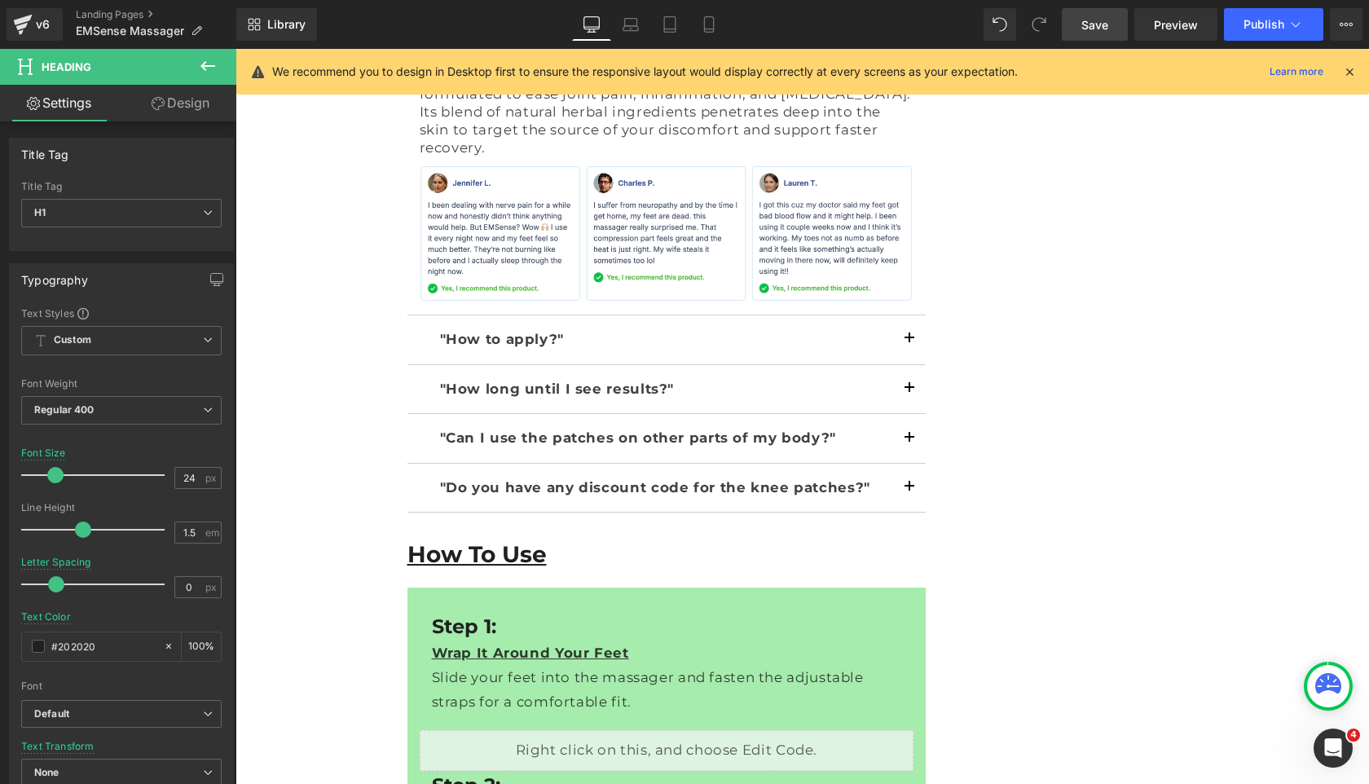
drag, startPoint x: 1088, startPoint y: 29, endPoint x: 474, endPoint y: 334, distance: 685.3
click at [1088, 29] on span "Save" at bounding box center [1095, 24] width 27 height 17
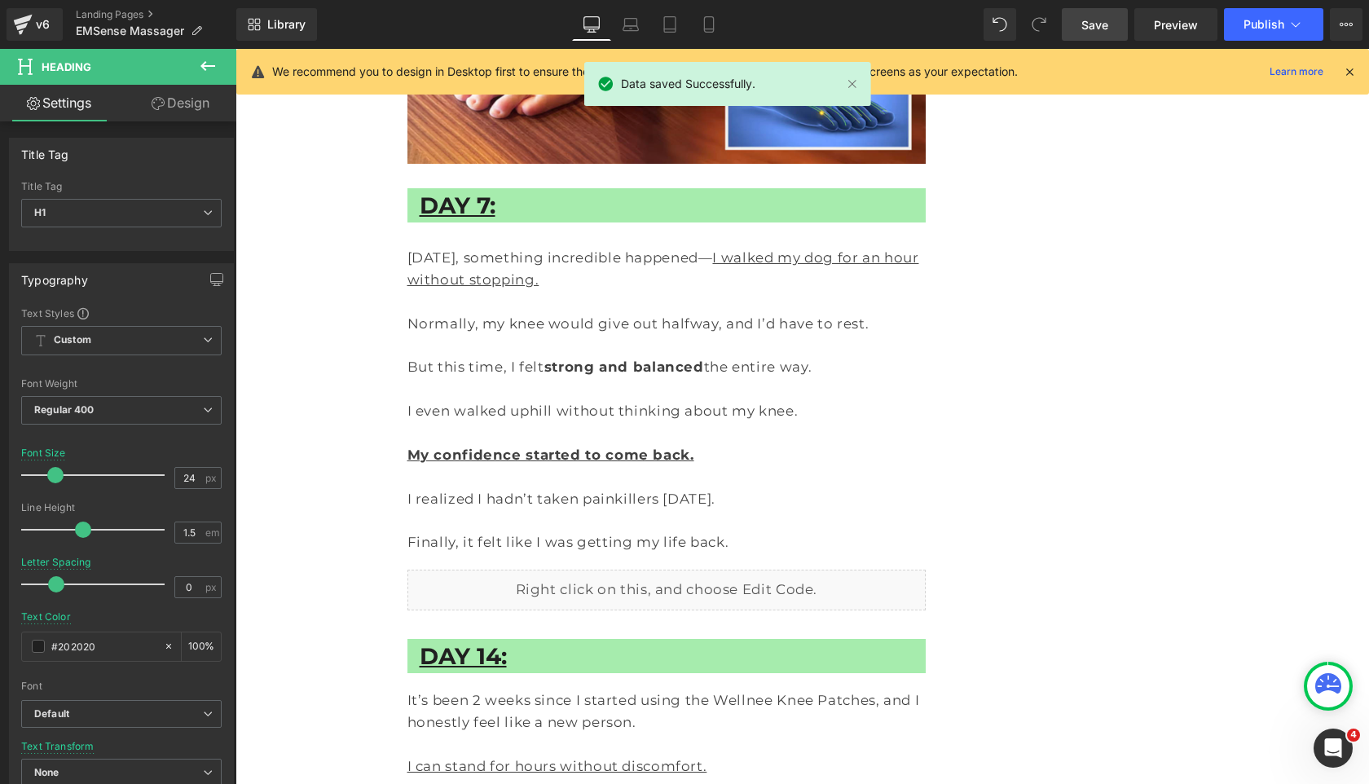
scroll to position [8985, 0]
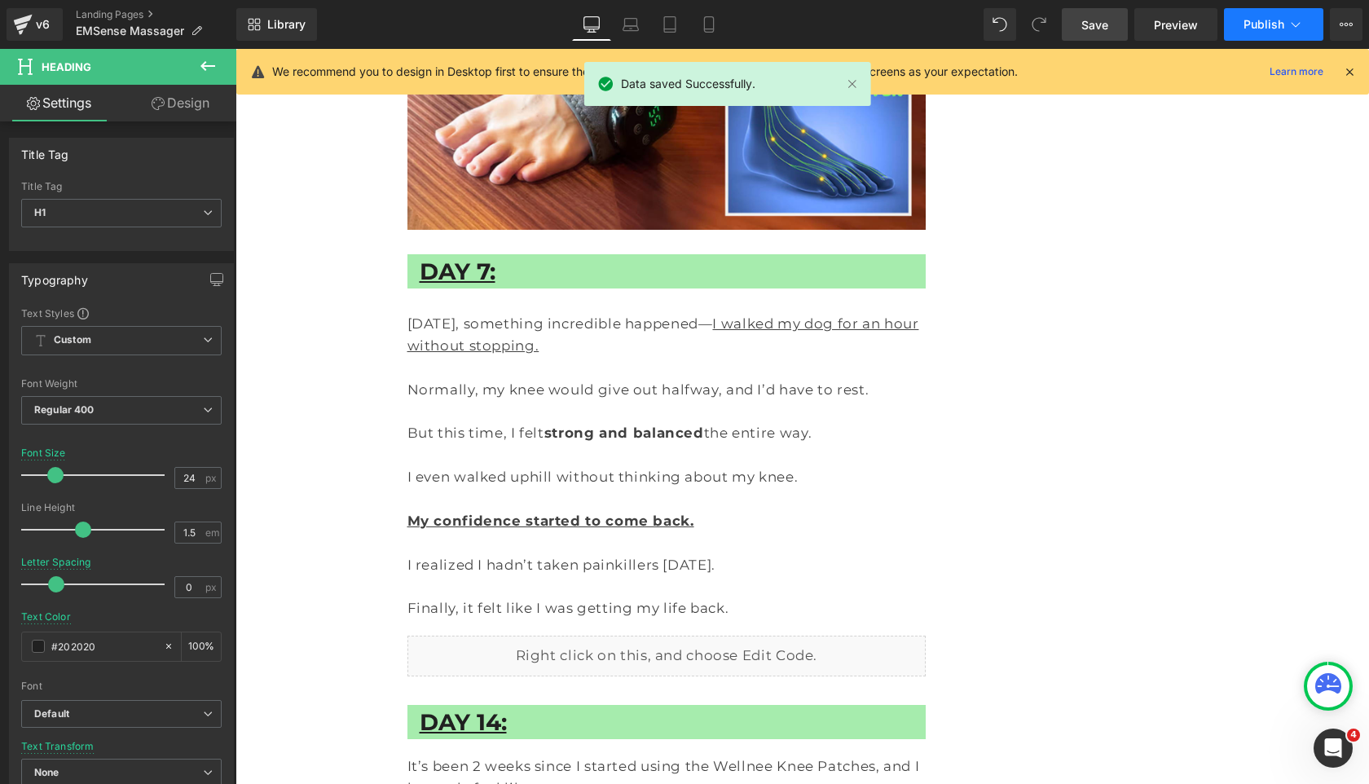
click at [1260, 20] on span "Publish" at bounding box center [1264, 24] width 41 height 13
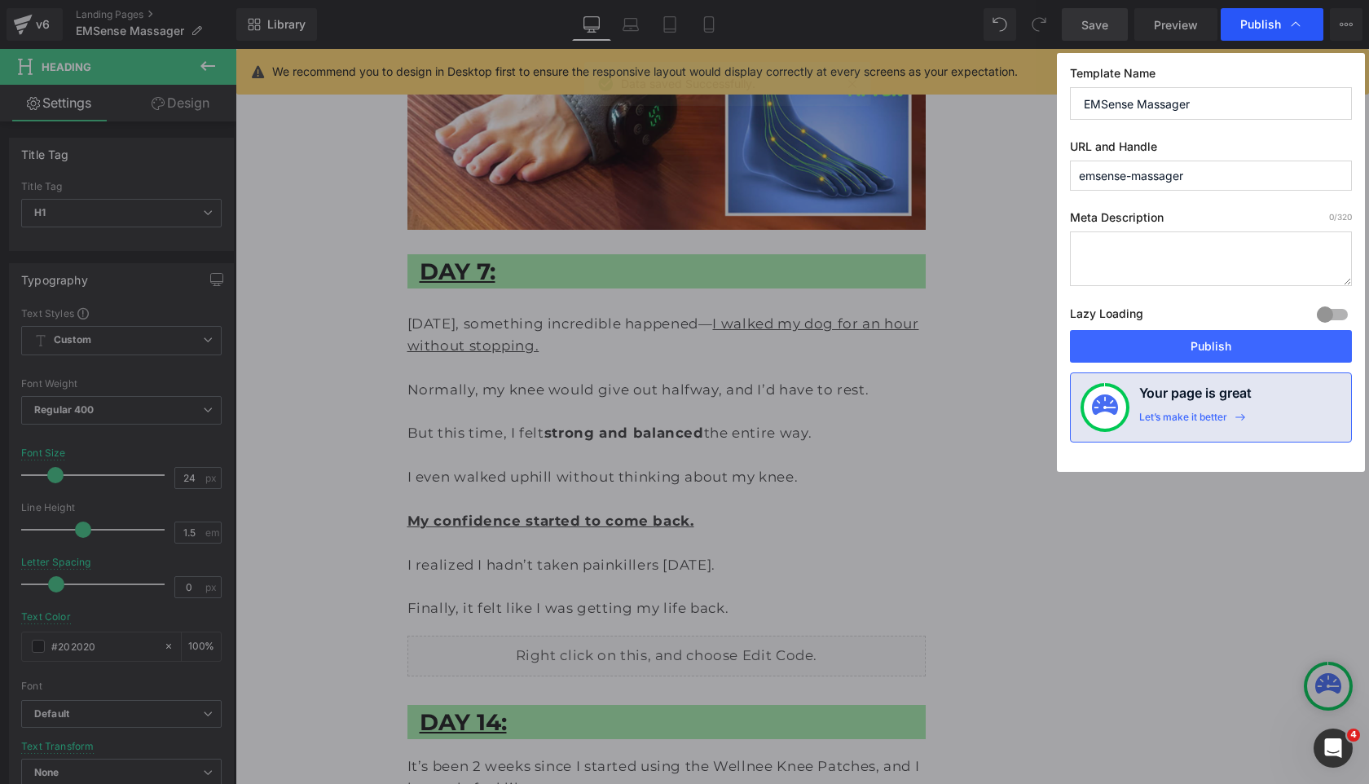
scroll to position [6861, 0]
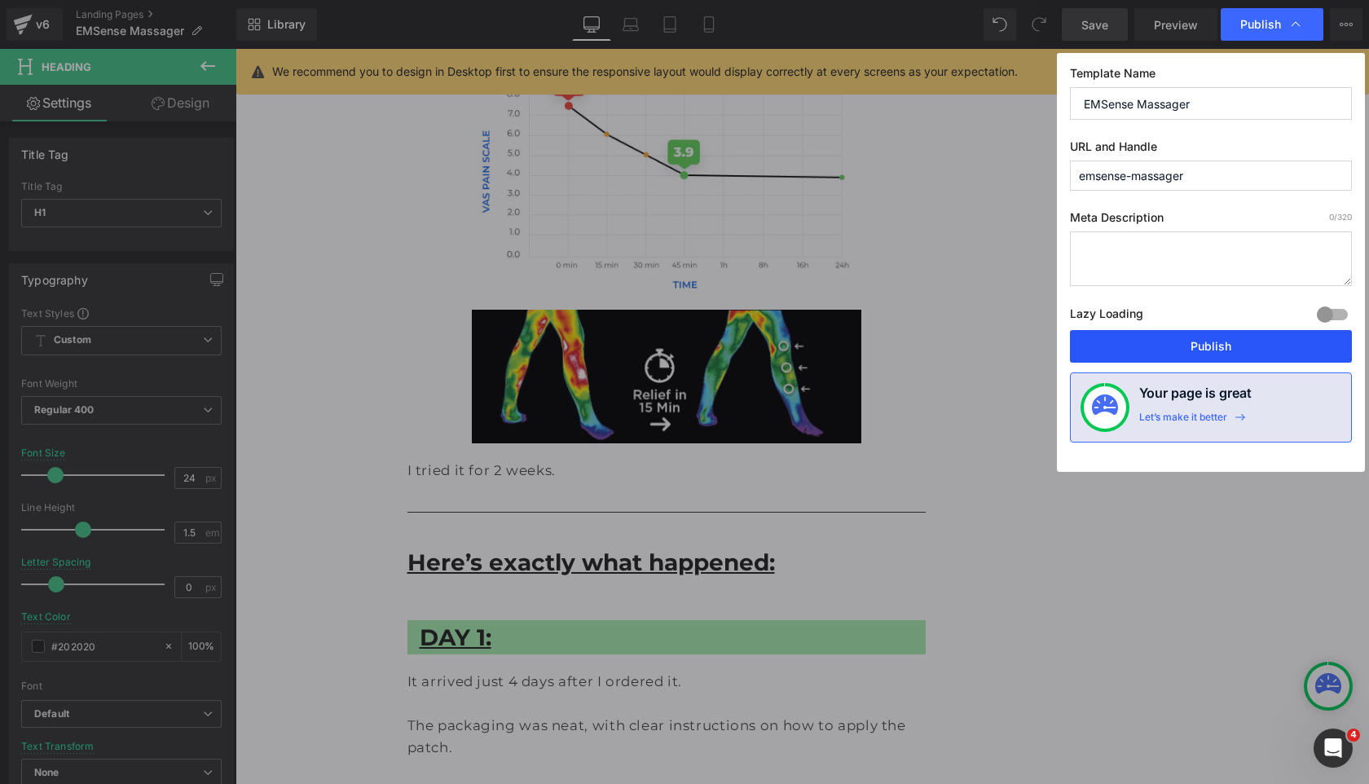
click at [1221, 347] on button "Publish" at bounding box center [1211, 346] width 282 height 33
